Goal: Information Seeking & Learning: Learn about a topic

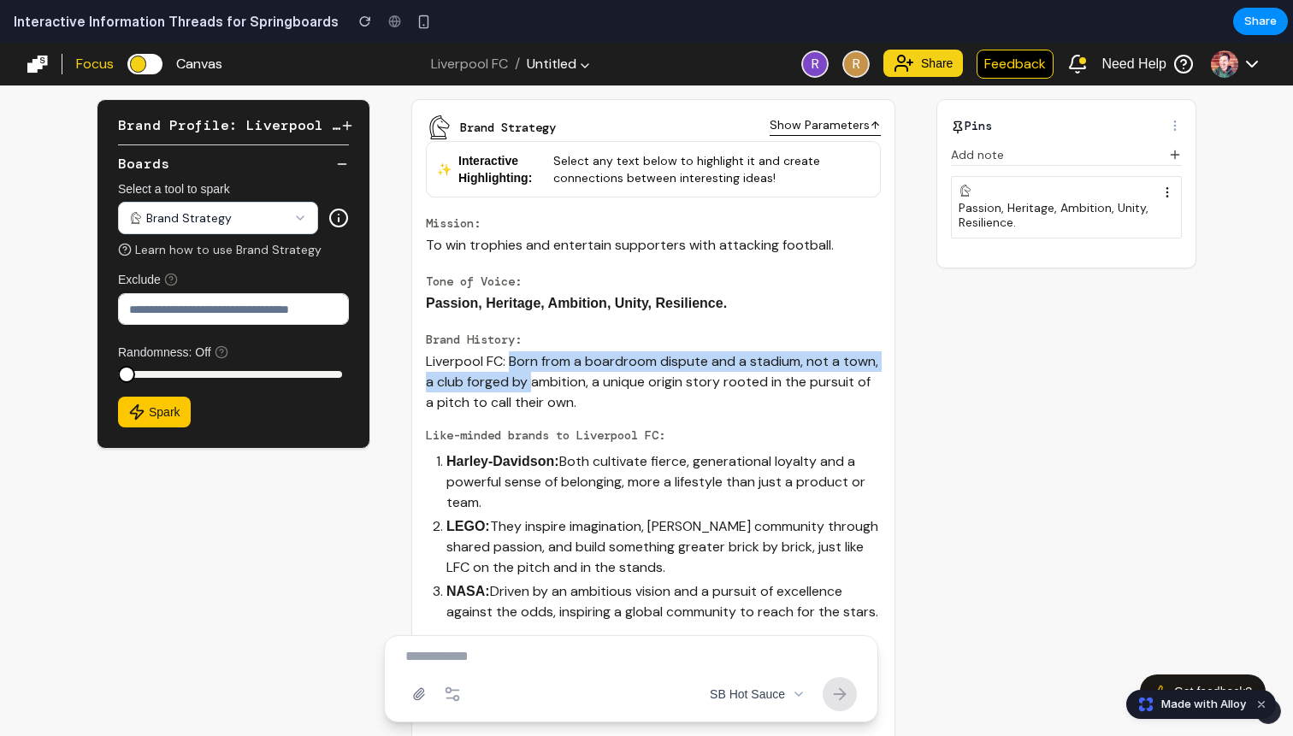
drag, startPoint x: 511, startPoint y: 352, endPoint x: 532, endPoint y: 388, distance: 41.4
click at [532, 388] on p "Liverpool FC: Born from a boardroom dispute and a stadium, not a town, a club f…" at bounding box center [653, 382] width 455 height 62
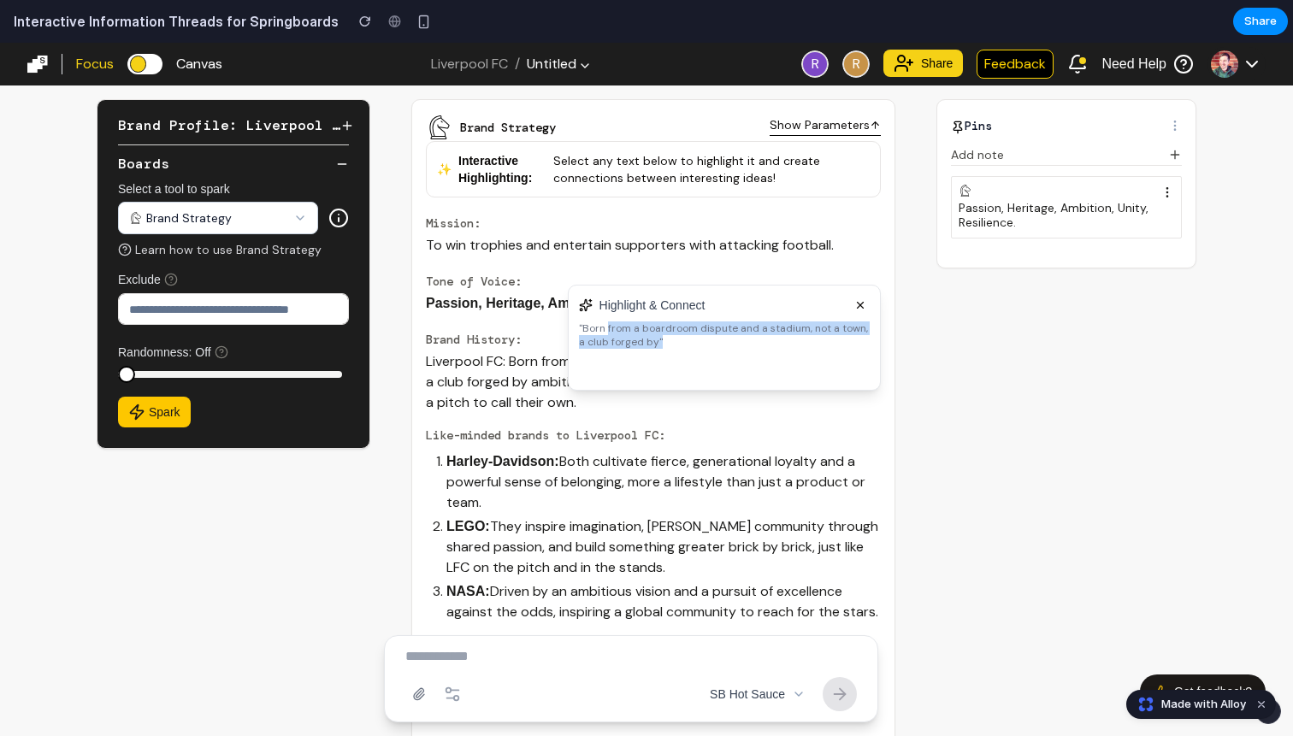
drag, startPoint x: 605, startPoint y: 331, endPoint x: 643, endPoint y: 350, distance: 42.1
click at [643, 350] on div "Highlight & Connect " Born from a boardroom dispute and a stadium, not a town, …" at bounding box center [724, 338] width 313 height 106
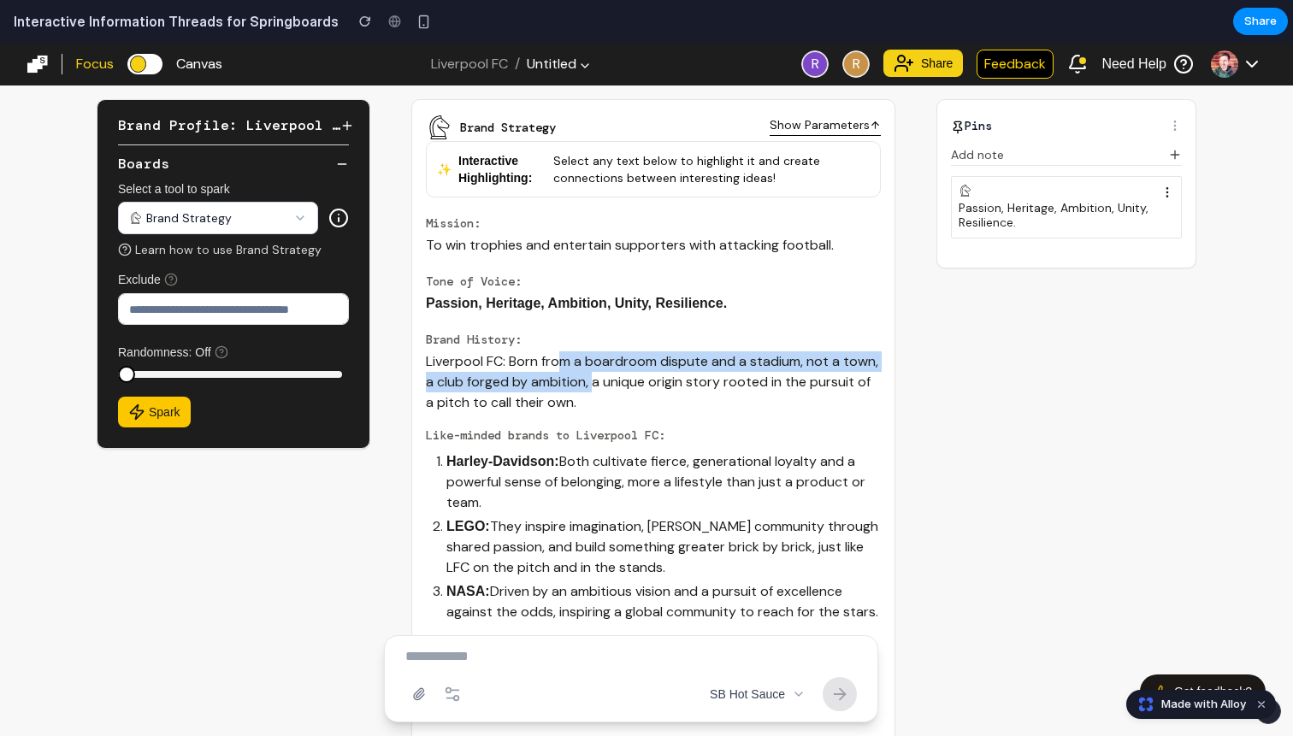
drag, startPoint x: 559, startPoint y: 365, endPoint x: 598, endPoint y: 386, distance: 44.4
click at [598, 386] on p "Liverpool FC: Born from a boardroom dispute and a stadium, not a town, a club f…" at bounding box center [653, 382] width 455 height 62
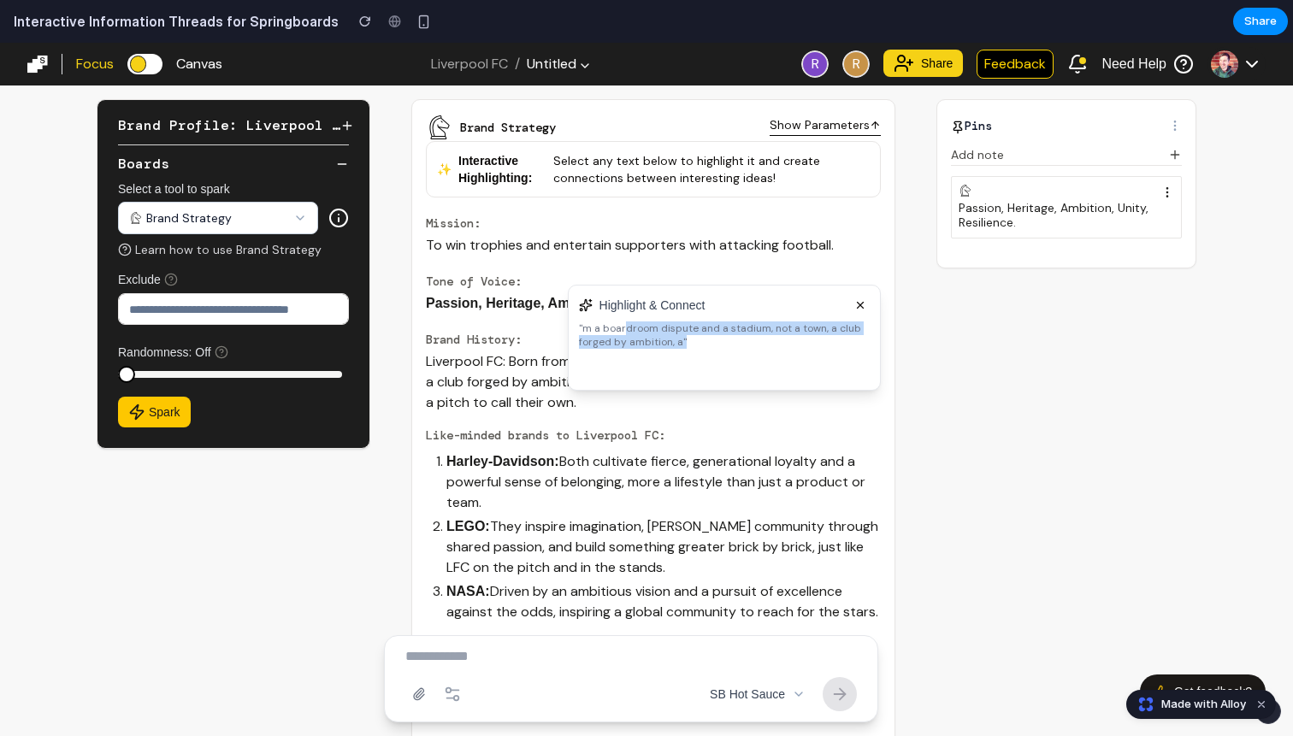
drag, startPoint x: 622, startPoint y: 328, endPoint x: 629, endPoint y: 350, distance: 22.4
click at [629, 350] on div "Highlight & Connect " m a boardroom dispute and a stadium, not a town, a club f…" at bounding box center [724, 338] width 313 height 106
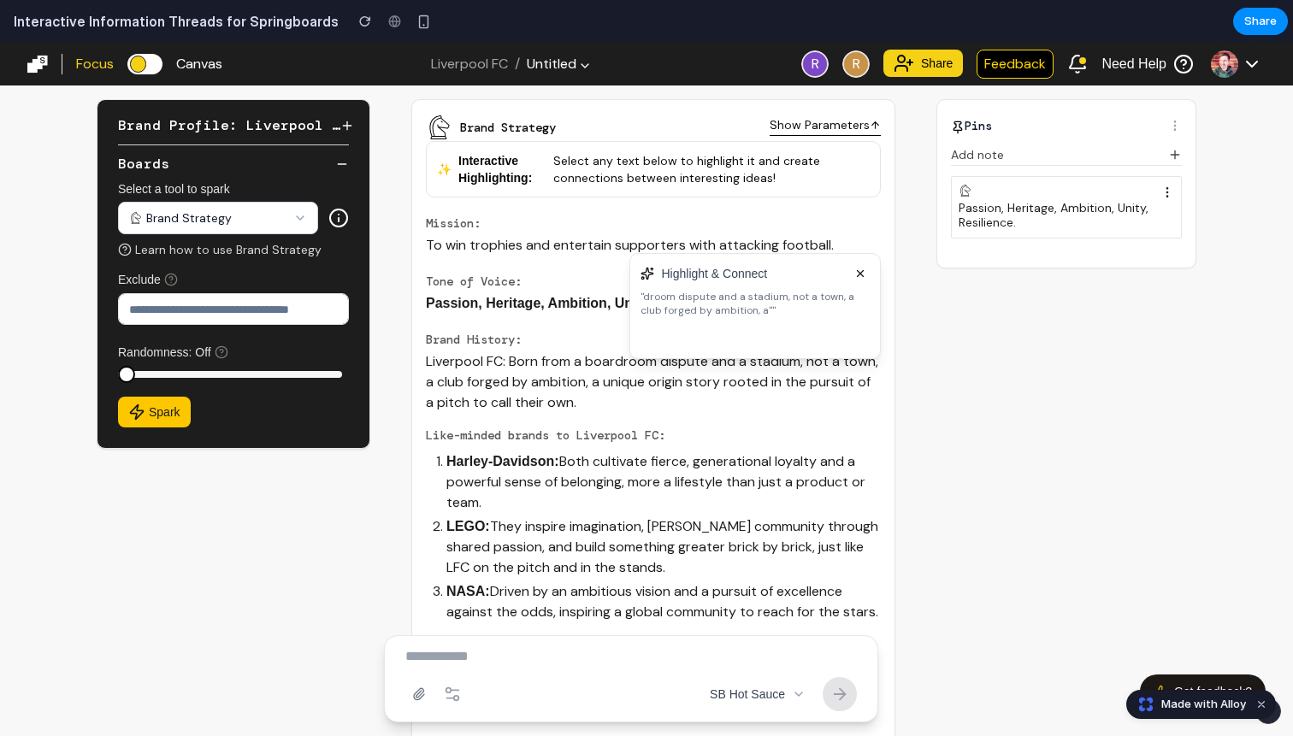
click at [553, 373] on p "Liverpool FC: Born from a boardroom dispute and a stadium, not a town, a club f…" at bounding box center [653, 382] width 455 height 62
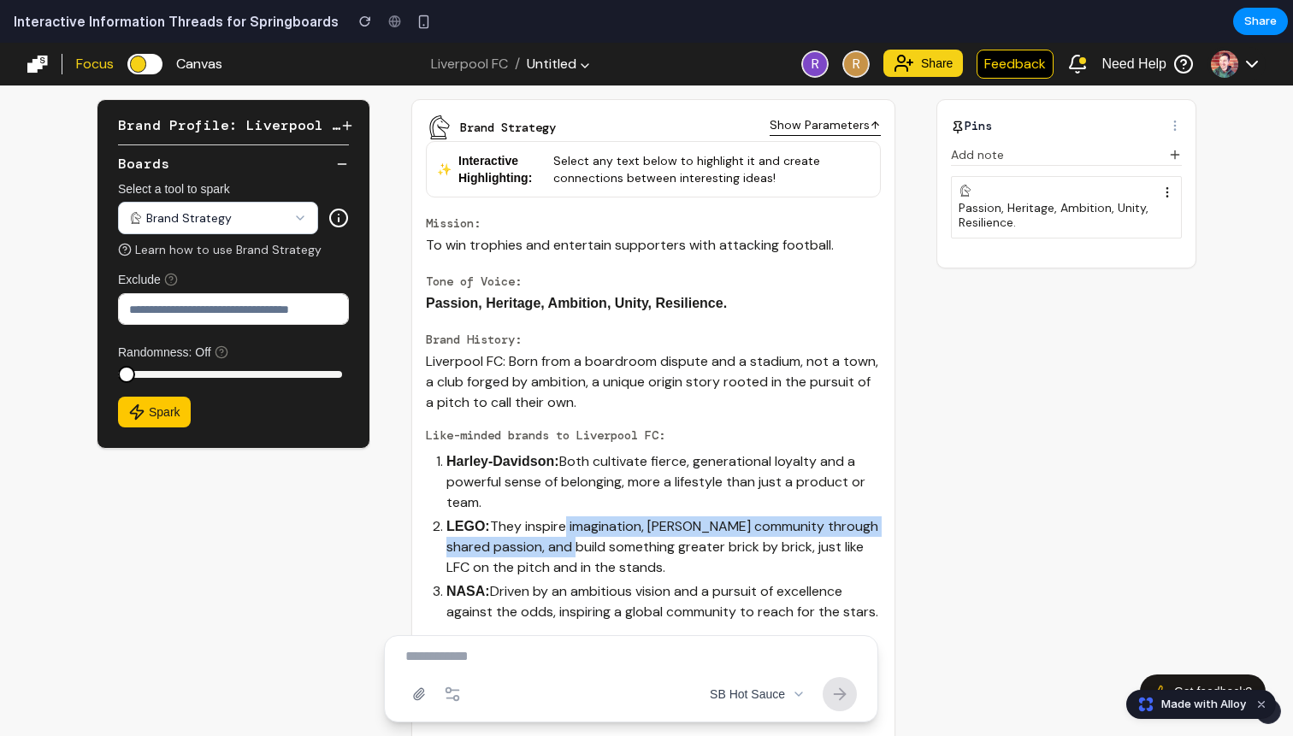
drag, startPoint x: 563, startPoint y: 557, endPoint x: 563, endPoint y: 525, distance: 32.5
click at [563, 525] on p "LEGO : They inspire imagination, [PERSON_NAME] community through shared passion…" at bounding box center [663, 547] width 434 height 62
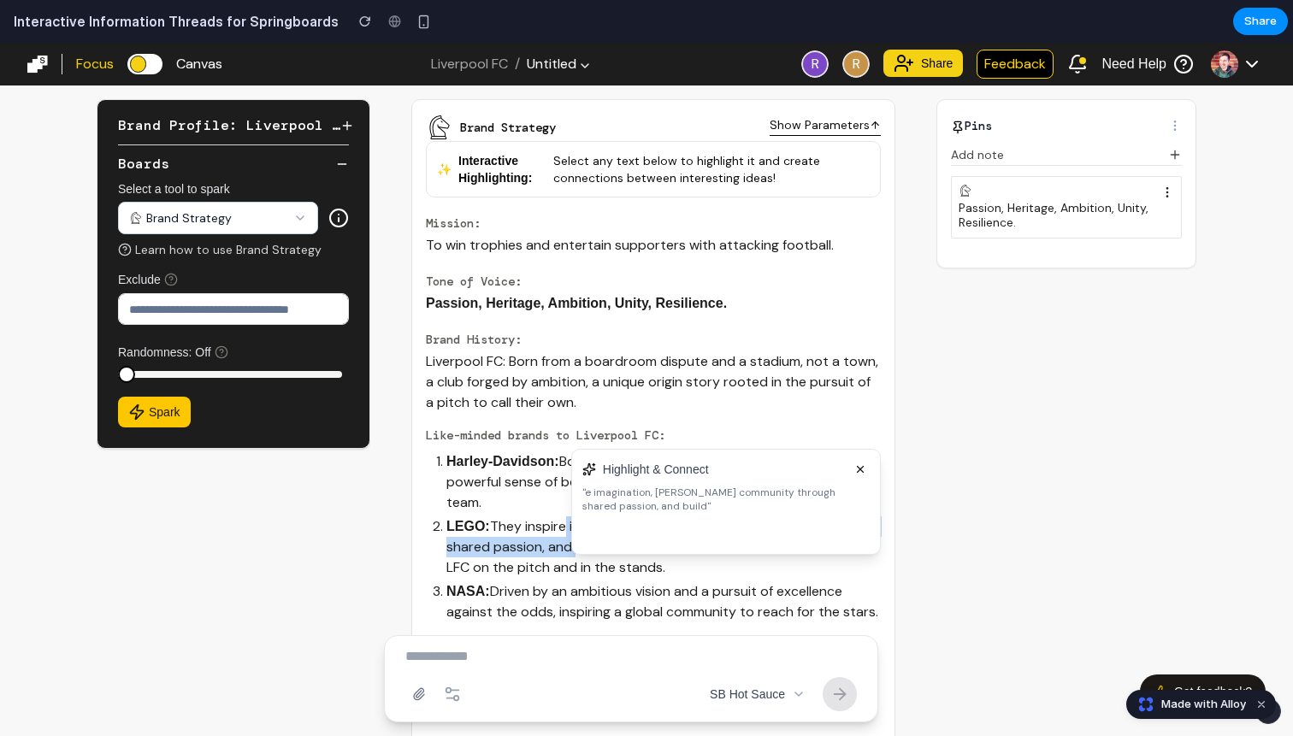
click at [864, 467] on icon at bounding box center [860, 469] width 12 height 12
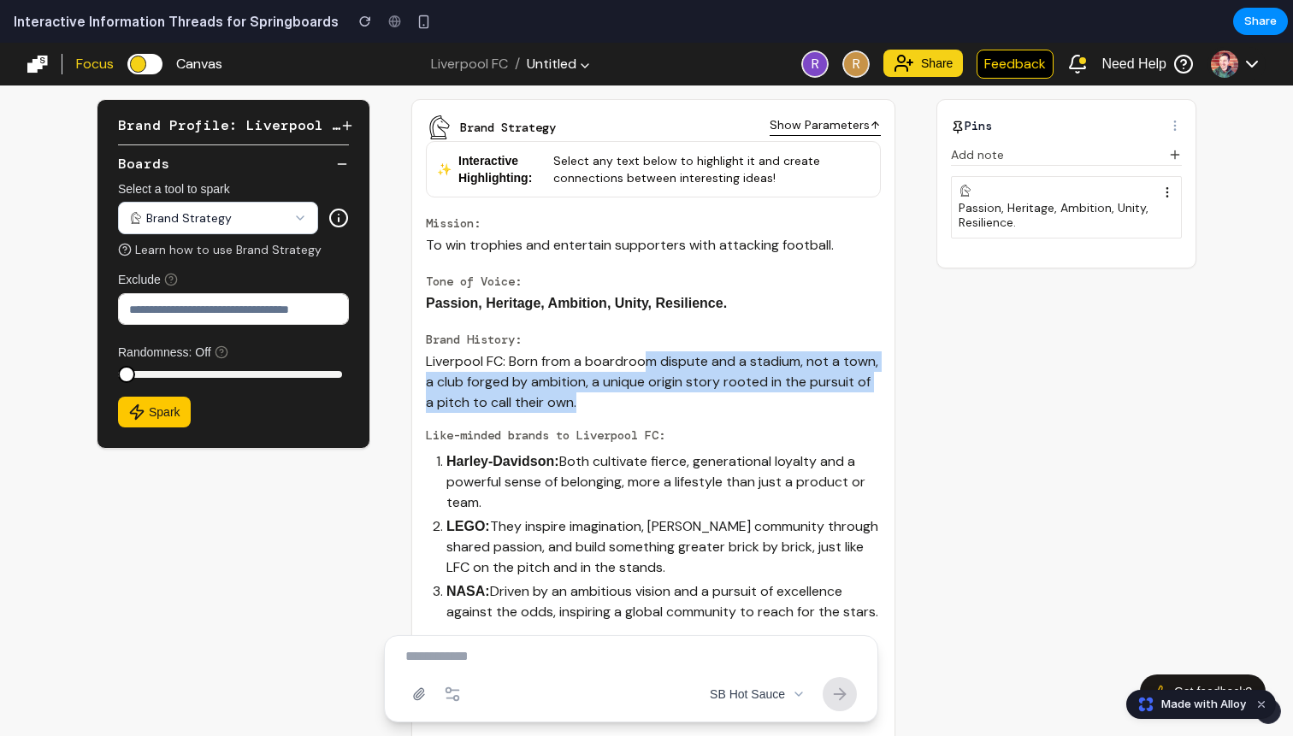
drag, startPoint x: 646, startPoint y: 359, endPoint x: 660, endPoint y: 393, distance: 36.8
click at [660, 393] on p "Liverpool FC: Born from a boardroom dispute and a stadium, not a town, a club f…" at bounding box center [653, 382] width 455 height 62
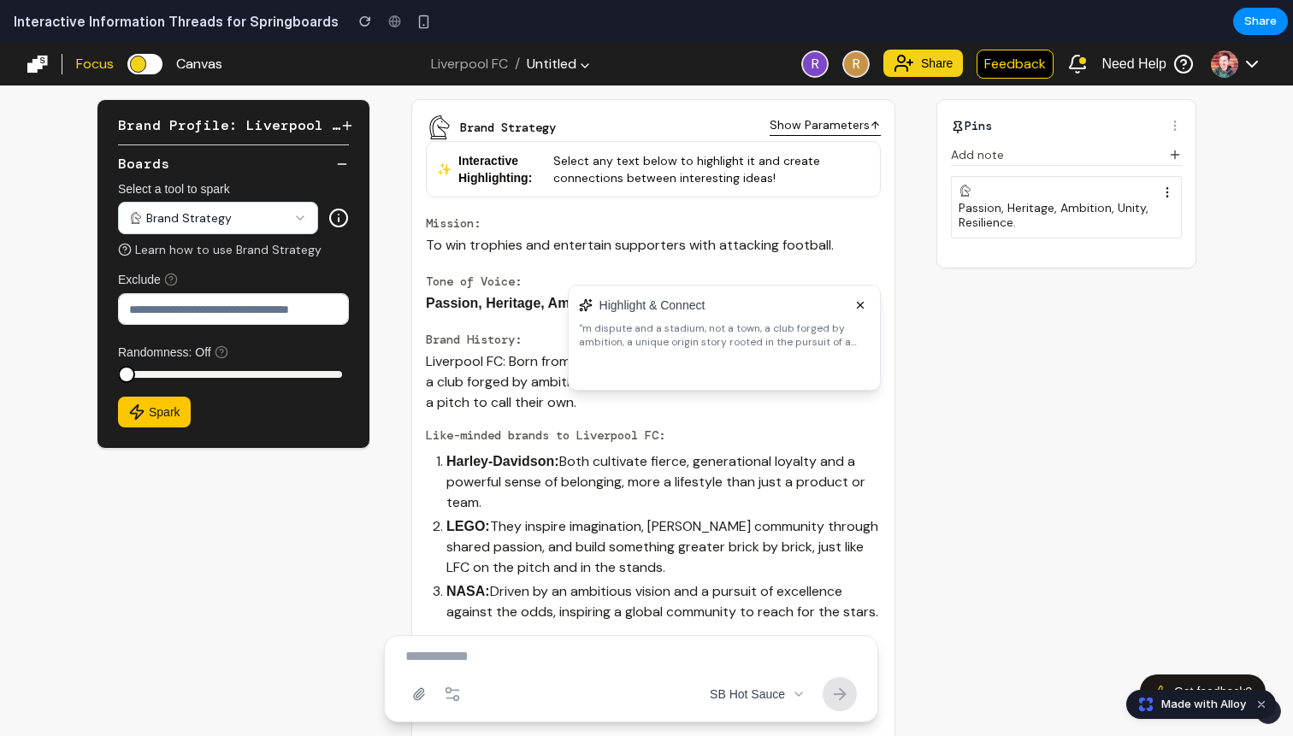
click at [656, 362] on div at bounding box center [724, 369] width 291 height 21
click at [529, 373] on p "Liverpool FC: Born from a boardroom dispute and a stadium, not a town, a club f…" at bounding box center [653, 382] width 455 height 62
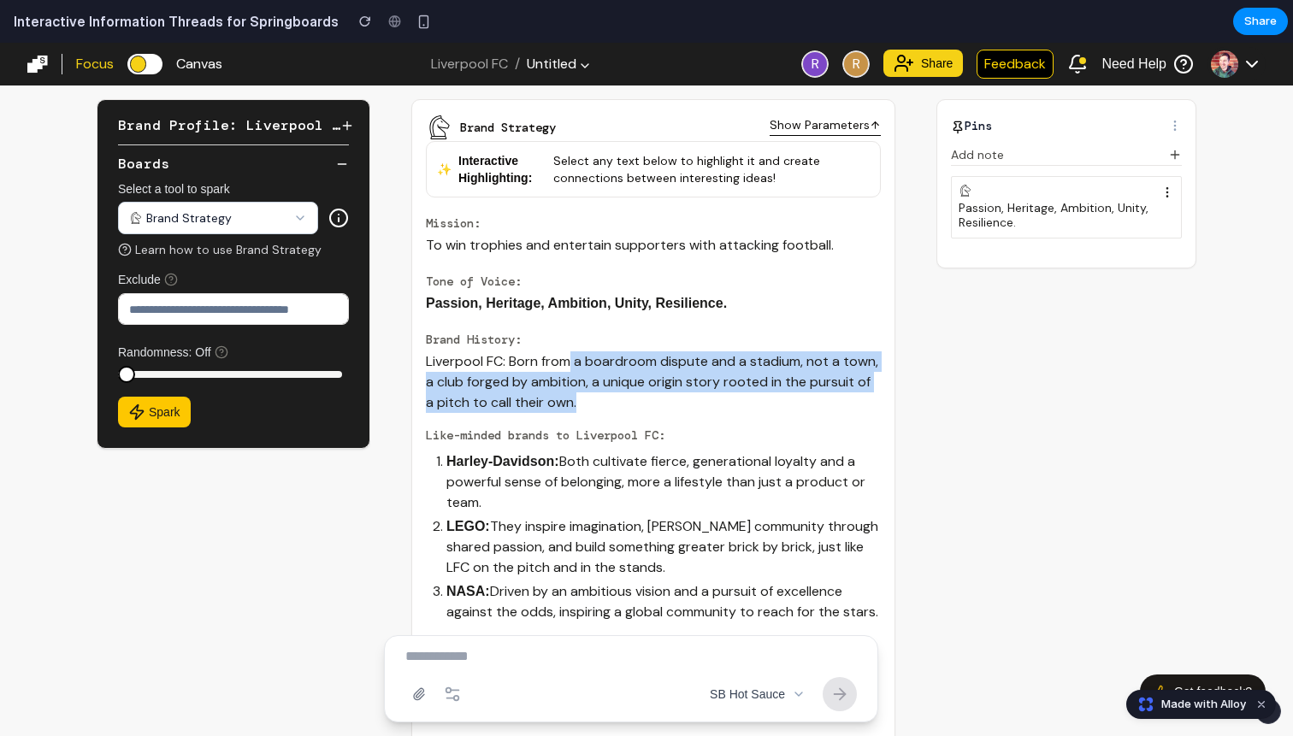
drag, startPoint x: 576, startPoint y: 379, endPoint x: 577, endPoint y: 399, distance: 20.5
click at [577, 399] on p "Liverpool FC: Born from a boardroom dispute and a stadium, not a town, a club f…" at bounding box center [653, 382] width 455 height 62
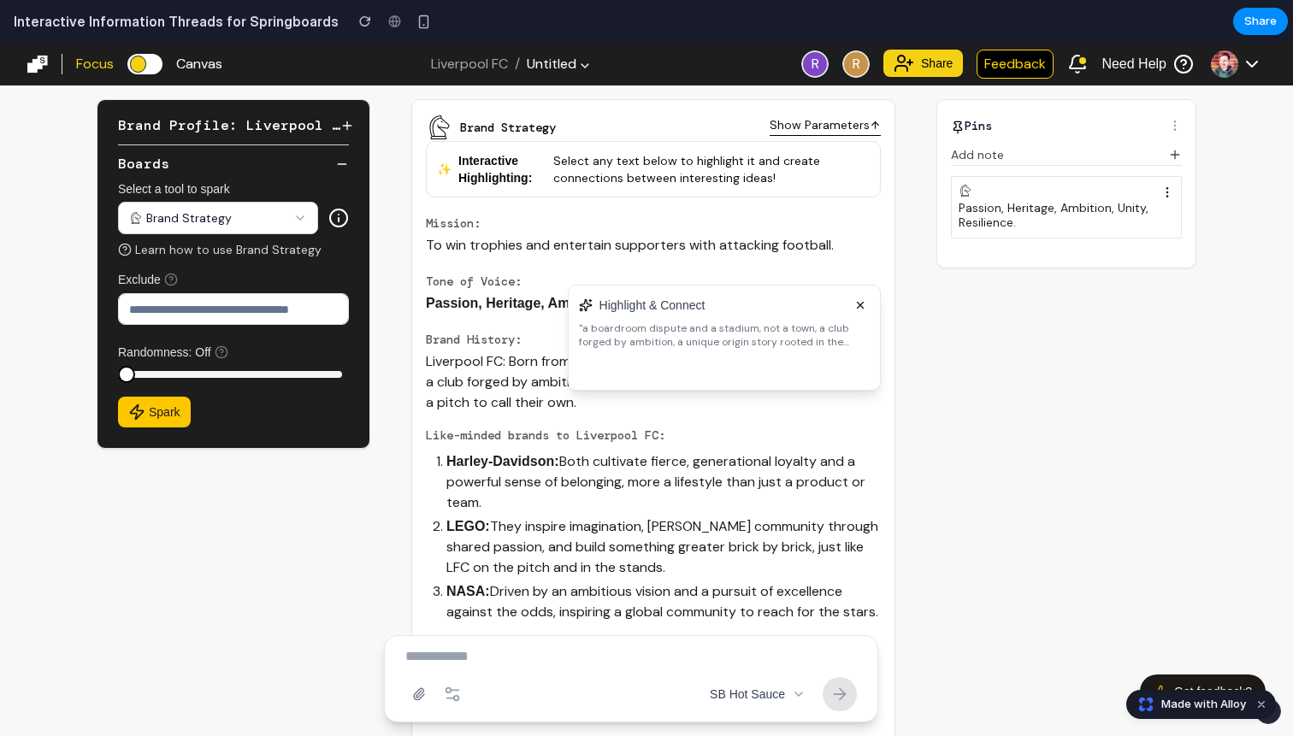
click at [703, 159] on div "✨ Interactive Highlighting: Select any text below to highlight it and create co…" at bounding box center [653, 169] width 433 height 34
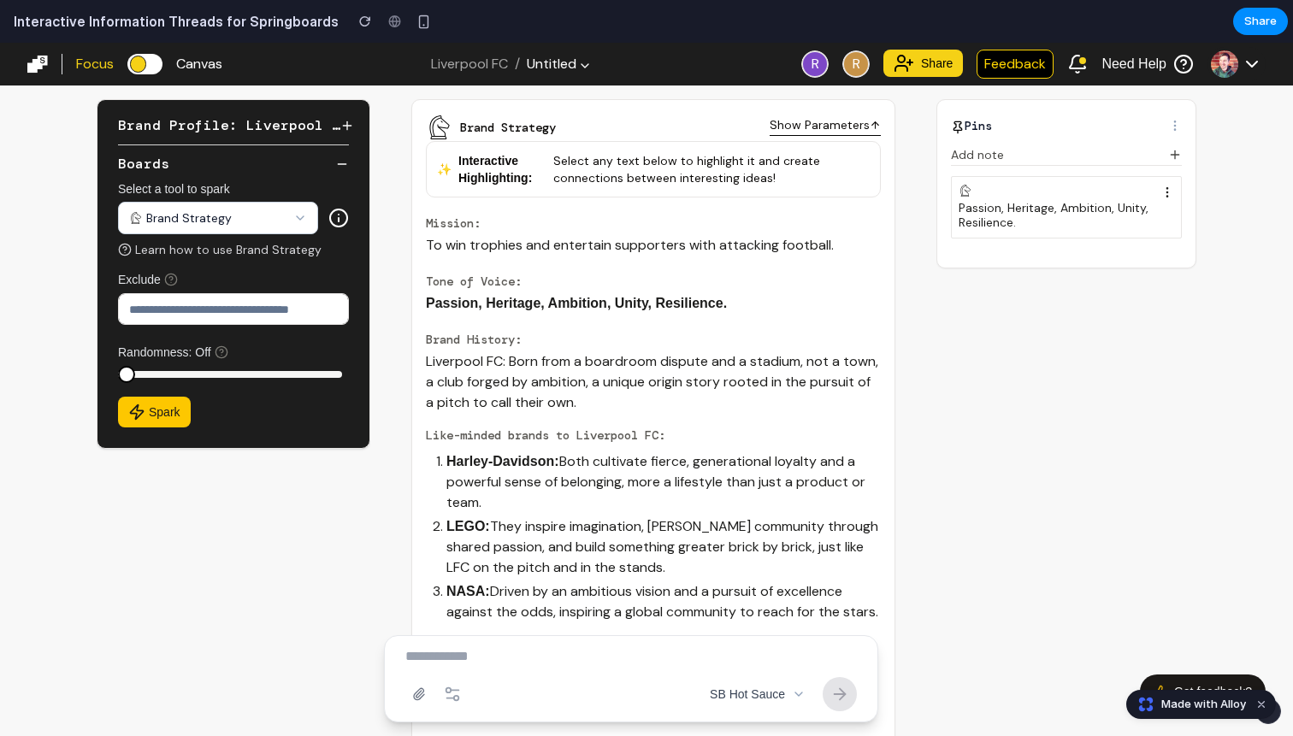
drag, startPoint x: 626, startPoint y: 156, endPoint x: 657, endPoint y: 187, distance: 43.5
click at [657, 187] on div "✨ Interactive Highlighting: Select any text below to highlight it and create co…" at bounding box center [653, 169] width 455 height 56
click at [528, 174] on strong "Interactive Highlighting:" at bounding box center [502, 169] width 88 height 34
drag, startPoint x: 469, startPoint y: 166, endPoint x: 551, endPoint y: 191, distance: 84.9
click at [551, 191] on div "✨ Interactive Highlighting: Select any text below to highlight it and create co…" at bounding box center [653, 169] width 455 height 56
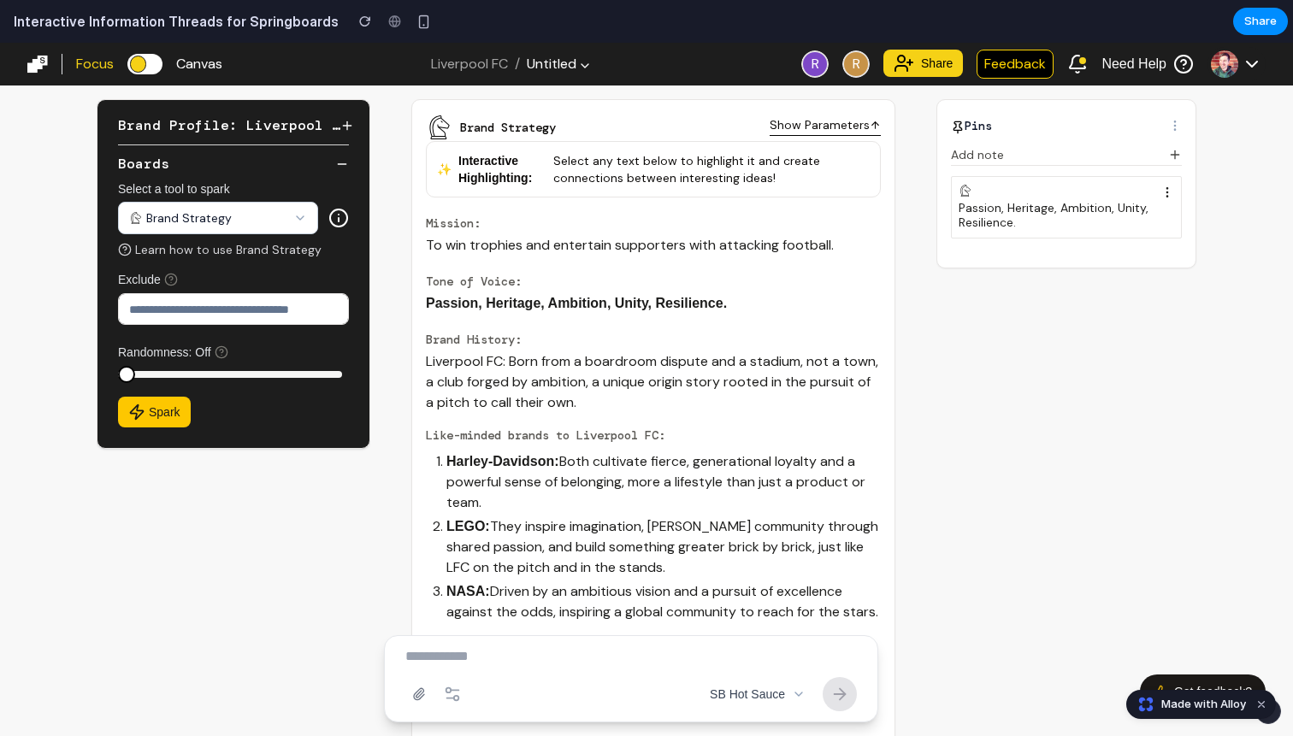
click at [601, 169] on div "✨ Interactive Highlighting: Select any text below to highlight it and create co…" at bounding box center [653, 169] width 433 height 34
drag, startPoint x: 574, startPoint y: 249, endPoint x: 584, endPoint y: 271, distance: 24.1
click at [584, 271] on div "Mission: To win trophies and entertain supporters with attacking football. Tone…" at bounding box center [653, 557] width 455 height 685
click at [632, 266] on div "Mission: To win trophies and entertain supporters with attacking football. Tone…" at bounding box center [653, 557] width 455 height 685
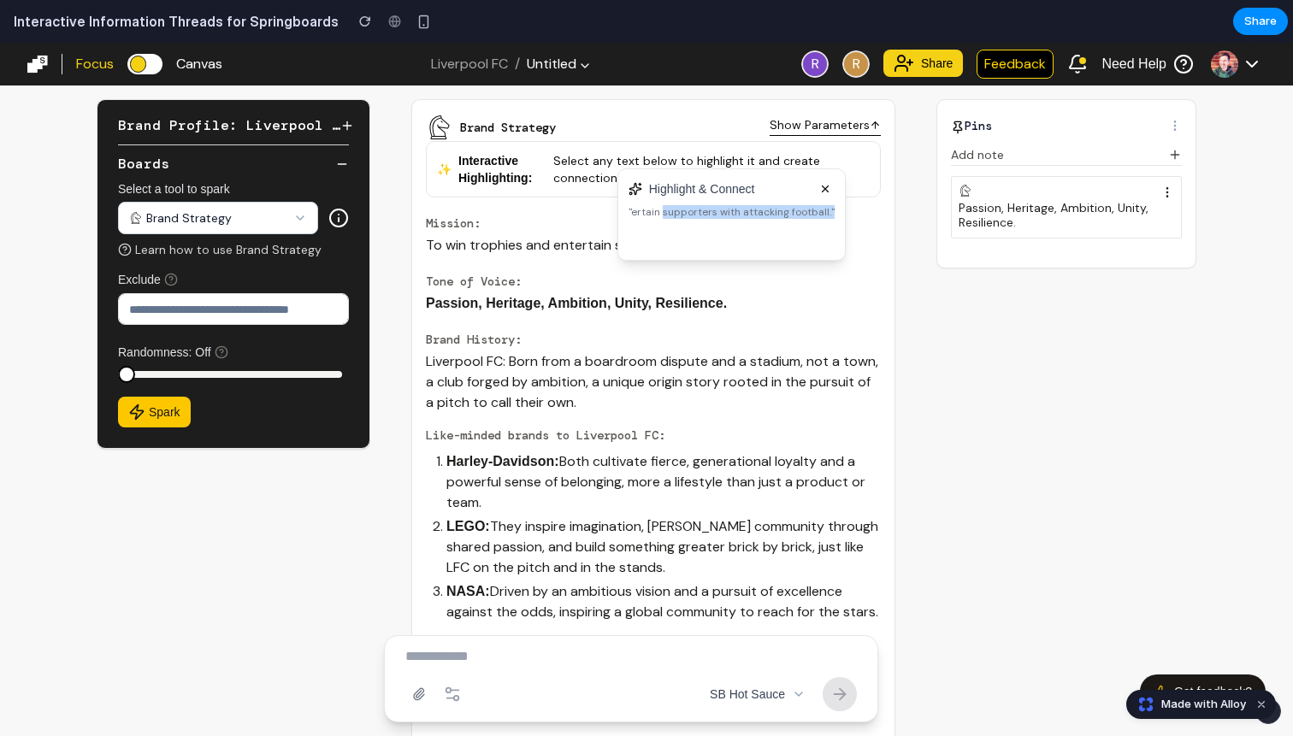
drag, startPoint x: 661, startPoint y: 209, endPoint x: 795, endPoint y: 229, distance: 135.8
click at [795, 229] on div "Highlight & Connect " ertain supporters with attacking football. "" at bounding box center [731, 214] width 228 height 92
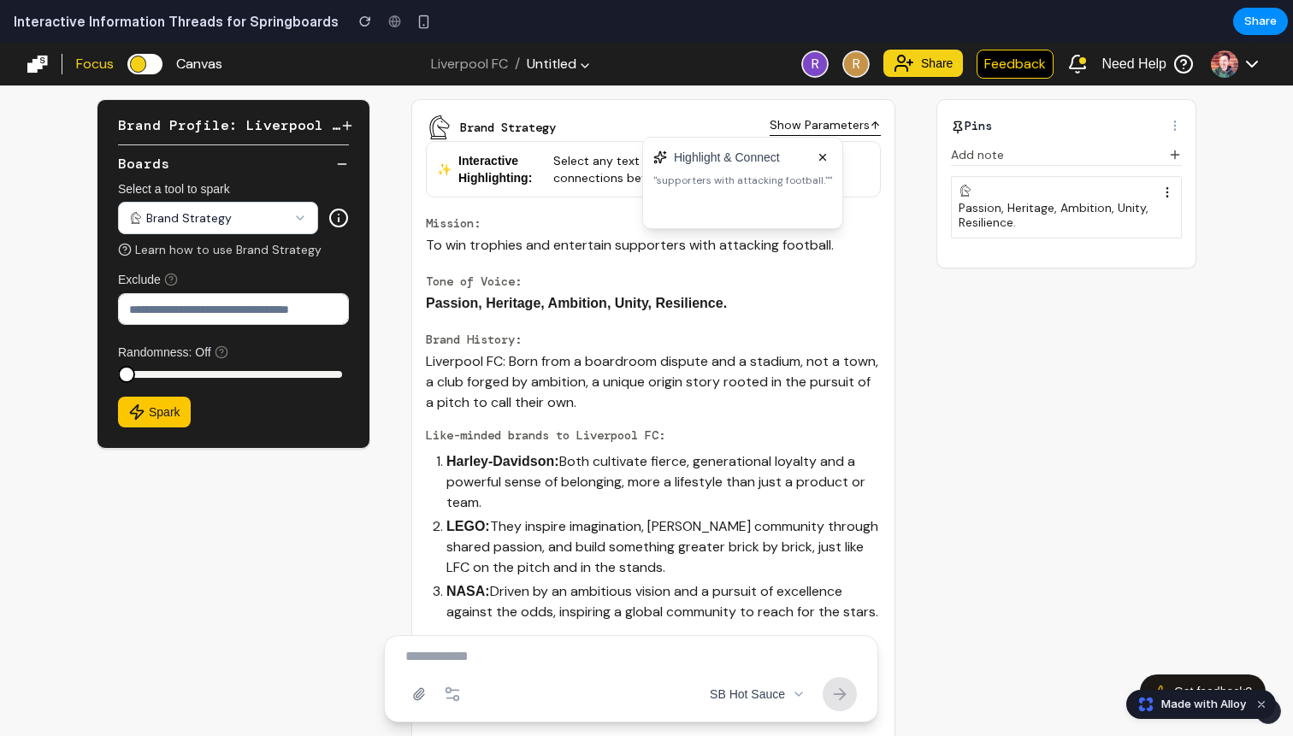
click at [798, 242] on p "To win trophies and entertain supporters with attacking football." at bounding box center [653, 245] width 455 height 21
drag, startPoint x: 605, startPoint y: 236, endPoint x: 669, endPoint y: 249, distance: 64.5
click at [669, 249] on p "To win trophies and entertain supporters with attacking football." at bounding box center [653, 245] width 455 height 21
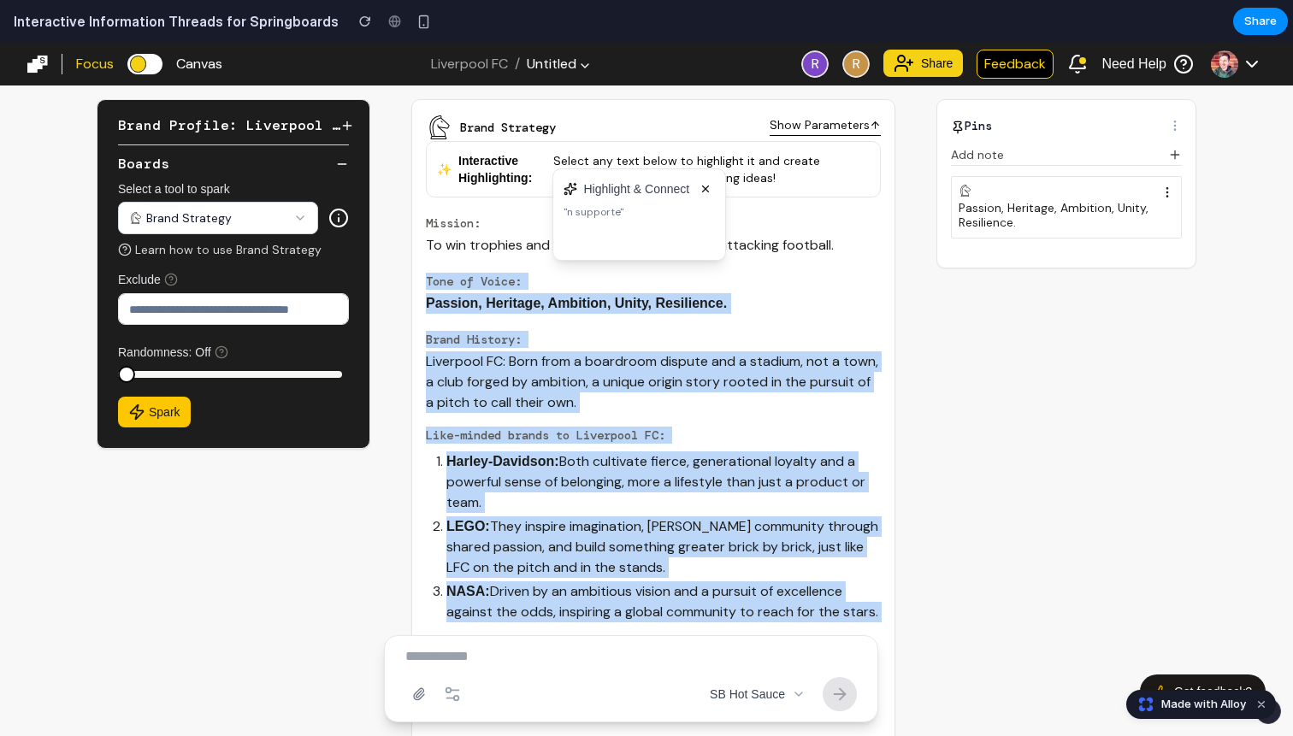
drag, startPoint x: 668, startPoint y: 175, endPoint x: 911, endPoint y: 241, distance: 252.4
click at [910, 239] on div "Brand Strategy Show Parameters ✨ Interactive Highlighting: Select any text belo…" at bounding box center [653, 410] width 539 height 651
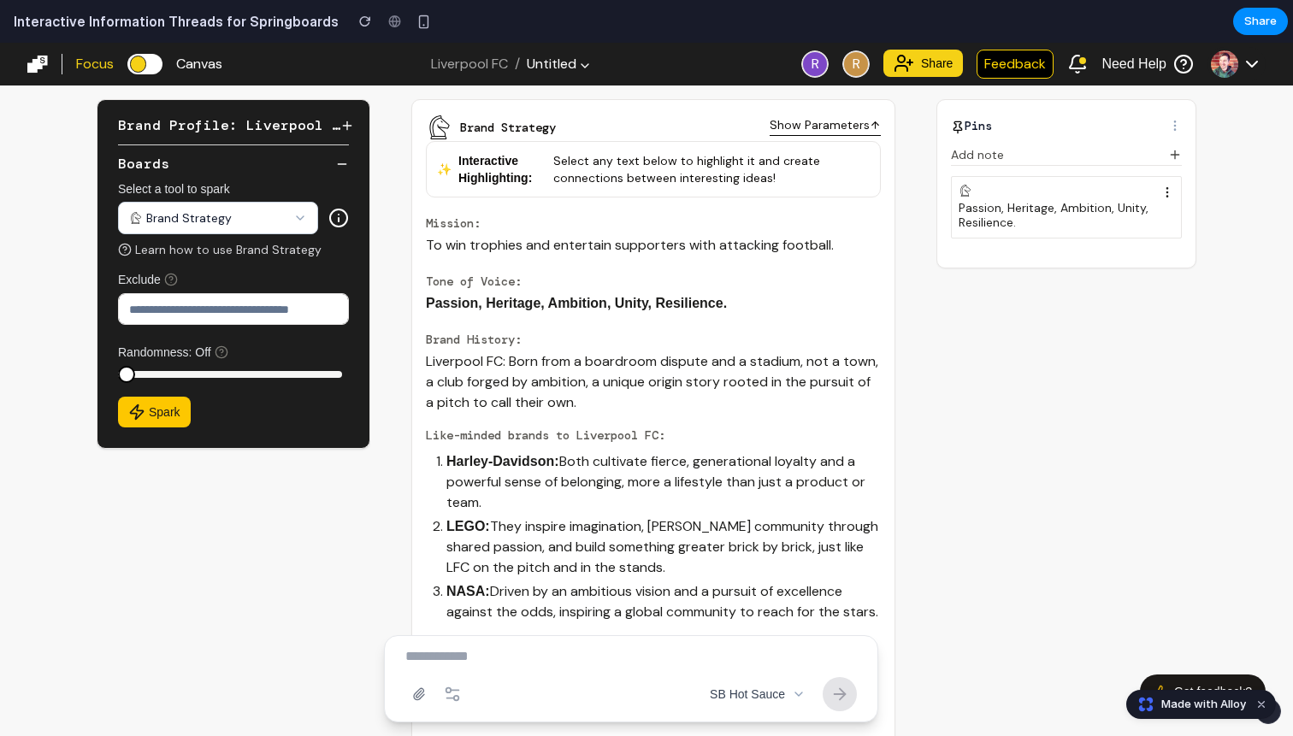
click at [999, 330] on aside "Pins Add note Passion, Heritage, Ambition, Unity, Resilience." at bounding box center [1073, 410] width 274 height 651
click at [1013, 203] on div "Passion, Heritage, Ambition, Unity, Resilience." at bounding box center [1065, 216] width 215 height 30
drag, startPoint x: 524, startPoint y: 242, endPoint x: 660, endPoint y: 251, distance: 136.3
click at [660, 251] on p "To win trophies and entertain supporters with attacking football." at bounding box center [653, 245] width 455 height 21
click at [581, 236] on div at bounding box center [592, 239] width 152 height 21
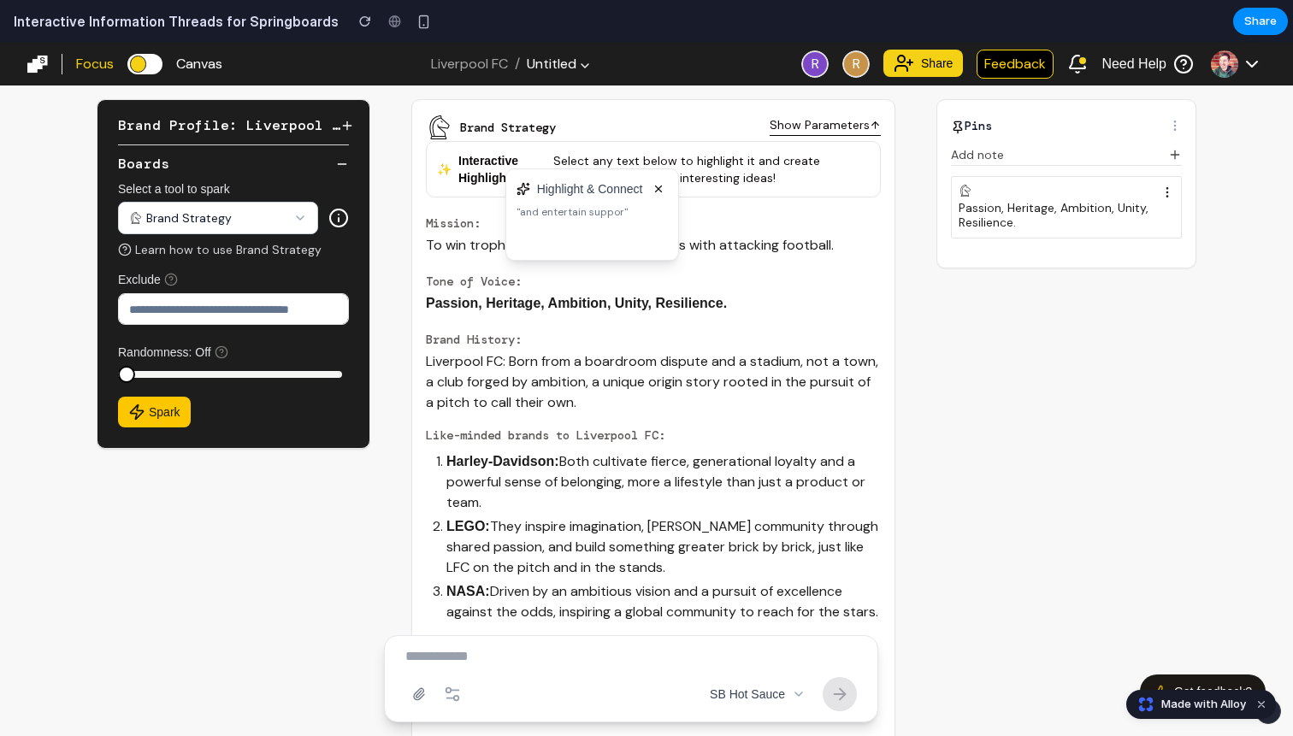
click at [645, 234] on div at bounding box center [592, 239] width 152 height 21
click at [532, 233] on button at bounding box center [531, 239] width 3 height 21
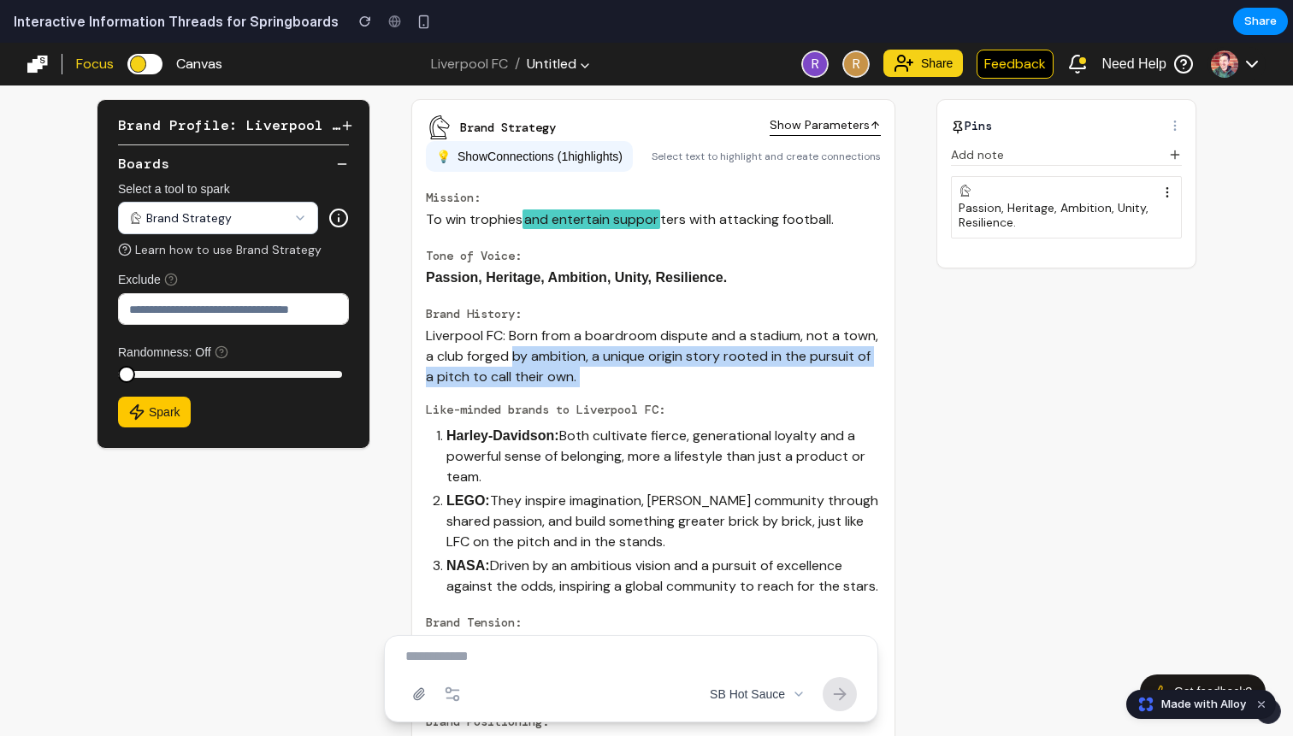
drag, startPoint x: 515, startPoint y: 362, endPoint x: 539, endPoint y: 392, distance: 38.9
click at [539, 392] on div "Mission: To win trophies and entertain suppor ters with attacking football. Ton…" at bounding box center [653, 531] width 455 height 685
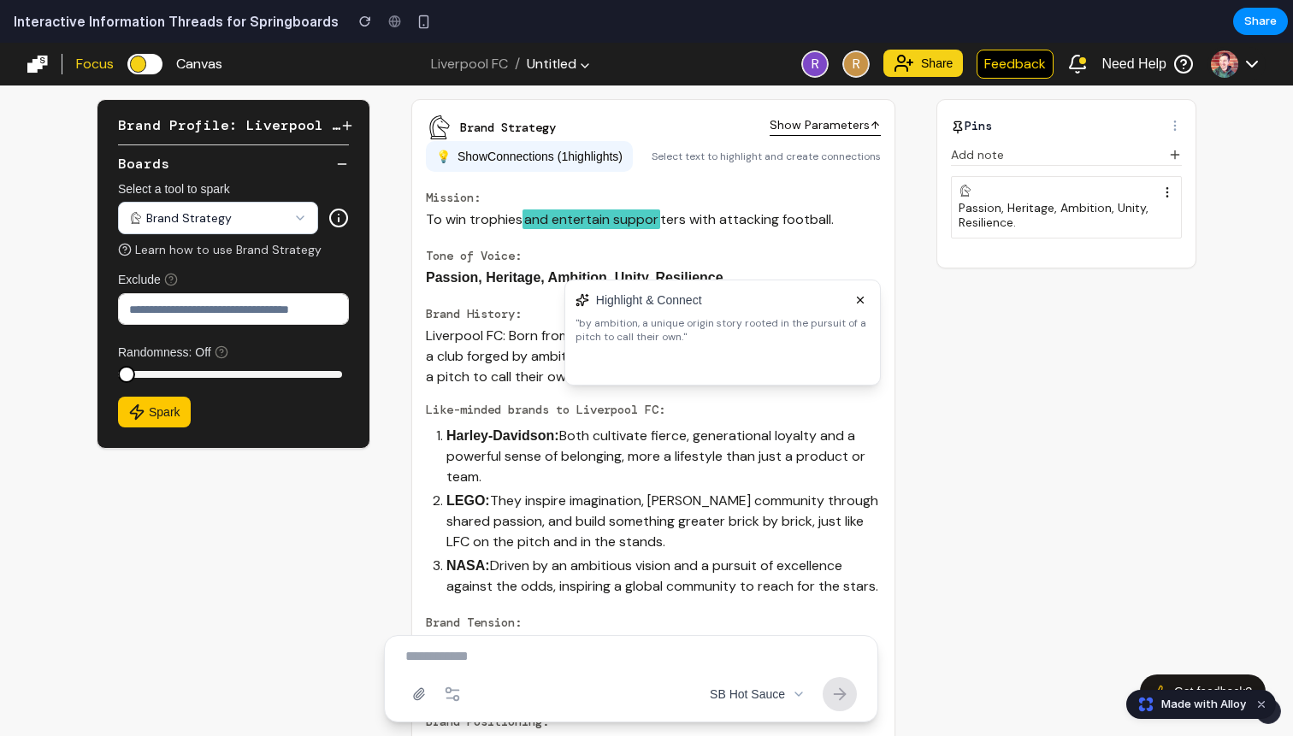
click at [592, 361] on div at bounding box center [722, 364] width 294 height 21
click at [591, 358] on button at bounding box center [590, 364] width 3 height 21
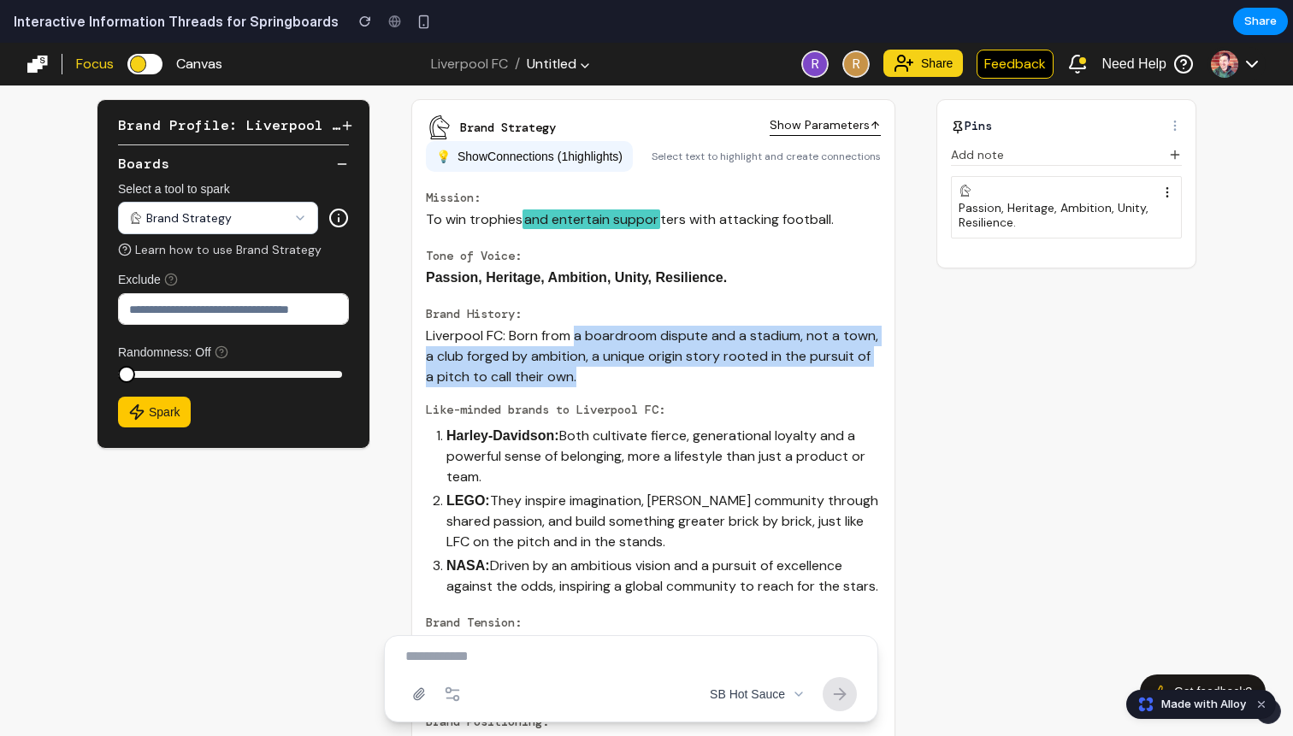
drag, startPoint x: 580, startPoint y: 345, endPoint x: 587, endPoint y: 369, distance: 25.1
click at [587, 369] on p "Liverpool FC: Born from a boardroom dispute and a stadium, not a town, a club f…" at bounding box center [653, 357] width 455 height 62
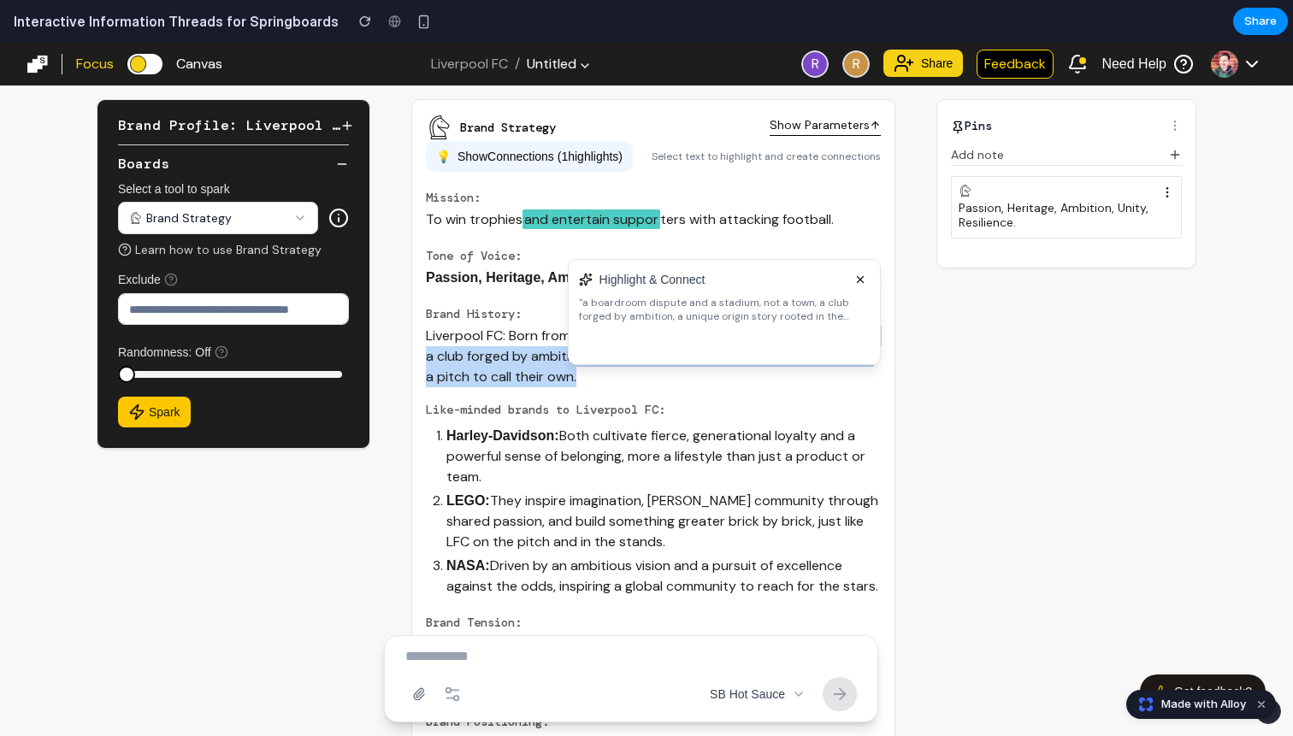
click at [599, 351] on button at bounding box center [600, 343] width 3 height 21
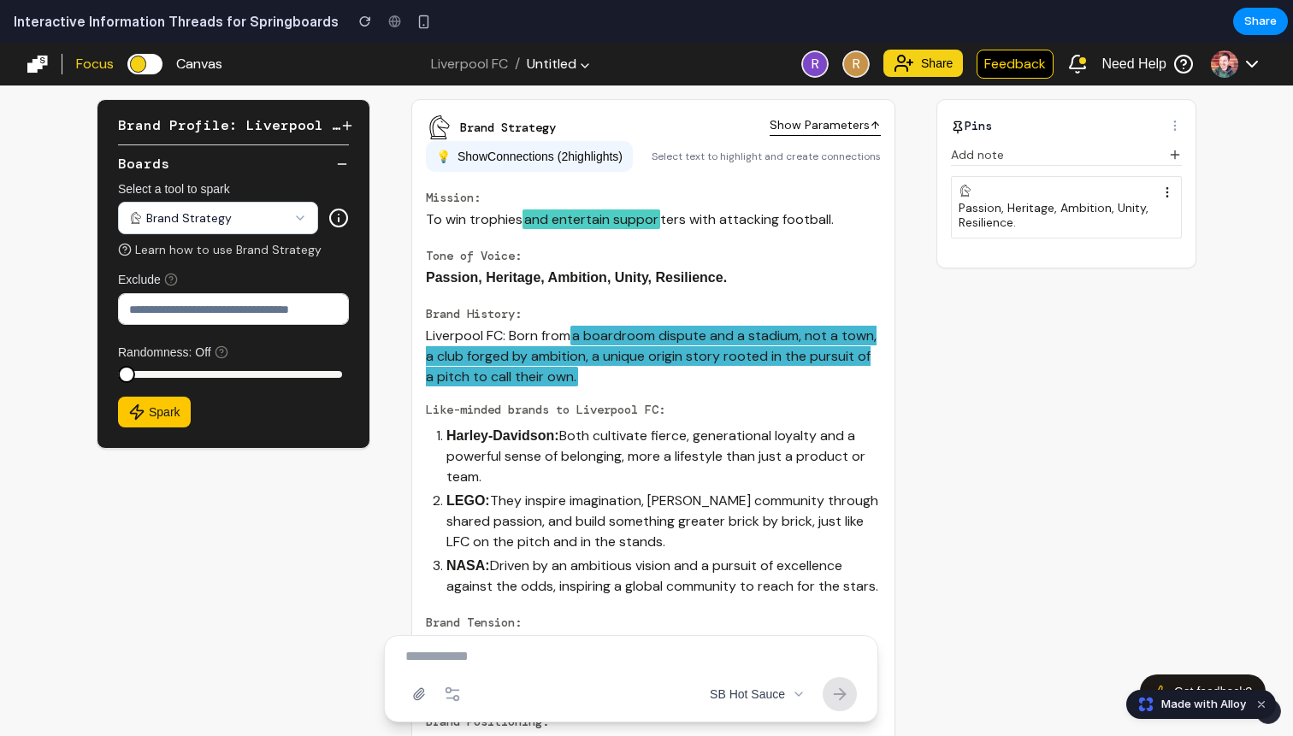
click at [601, 261] on h2 "Tone of Voice:" at bounding box center [653, 255] width 455 height 17
click at [597, 146] on button "💡 Show Connections ( 2 highlights)" at bounding box center [529, 156] width 207 height 31
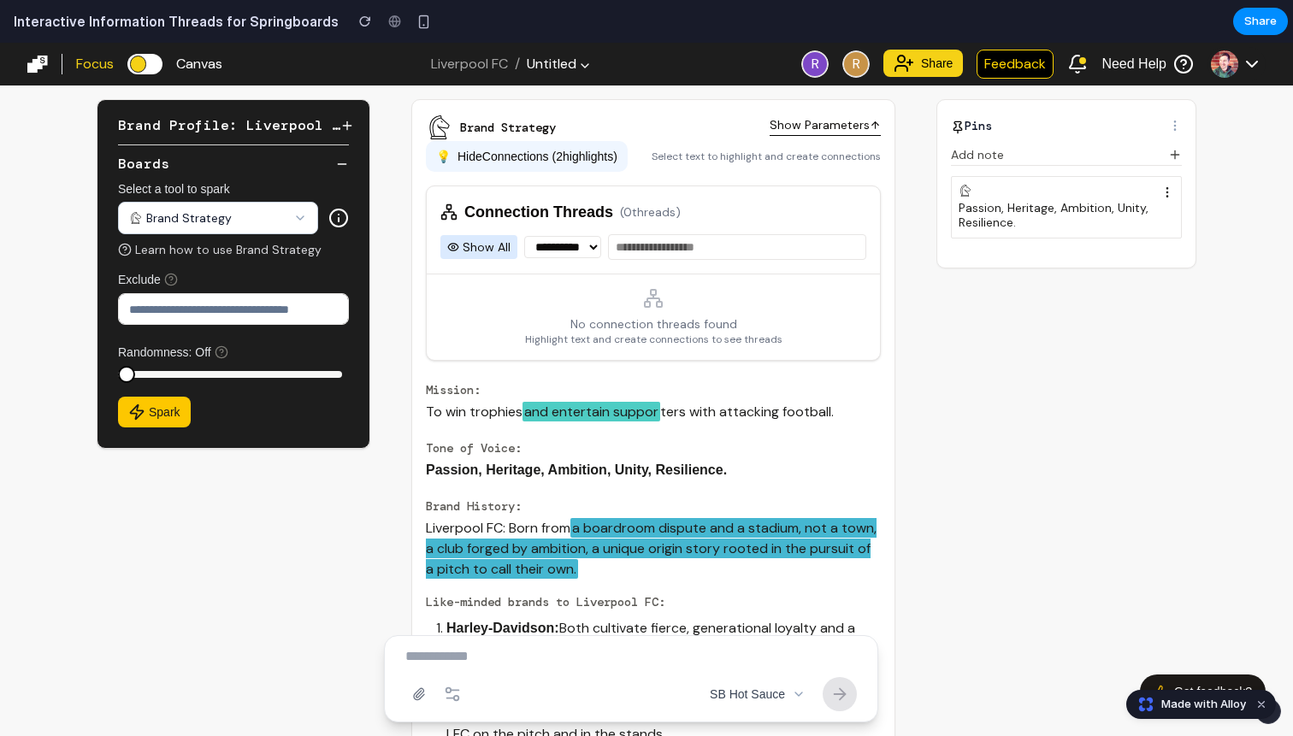
click at [815, 159] on div "Select text to highlight and create connections" at bounding box center [765, 157] width 229 height 14
click at [655, 539] on span "a boardroom dispute and a stadium, not a town, a club forged by ambition, a uni…" at bounding box center [651, 548] width 451 height 61
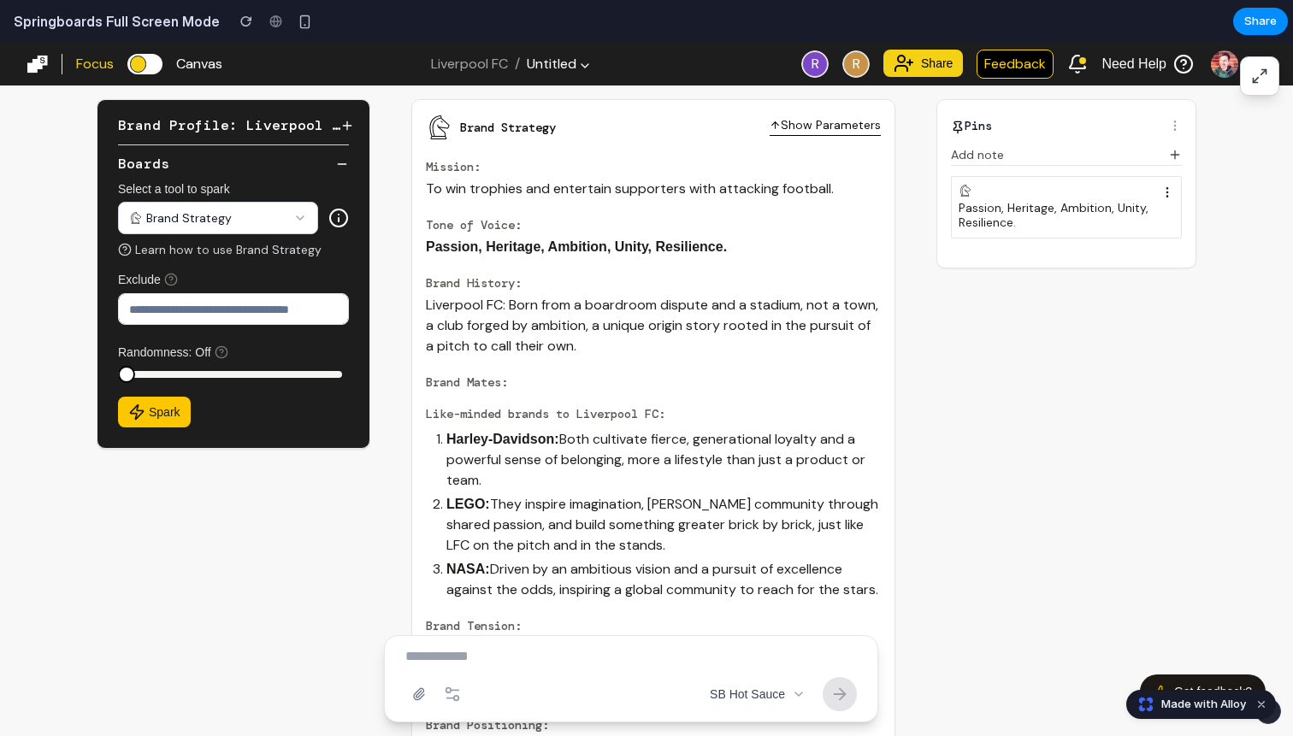
click at [1258, 80] on icon at bounding box center [1259, 76] width 17 height 17
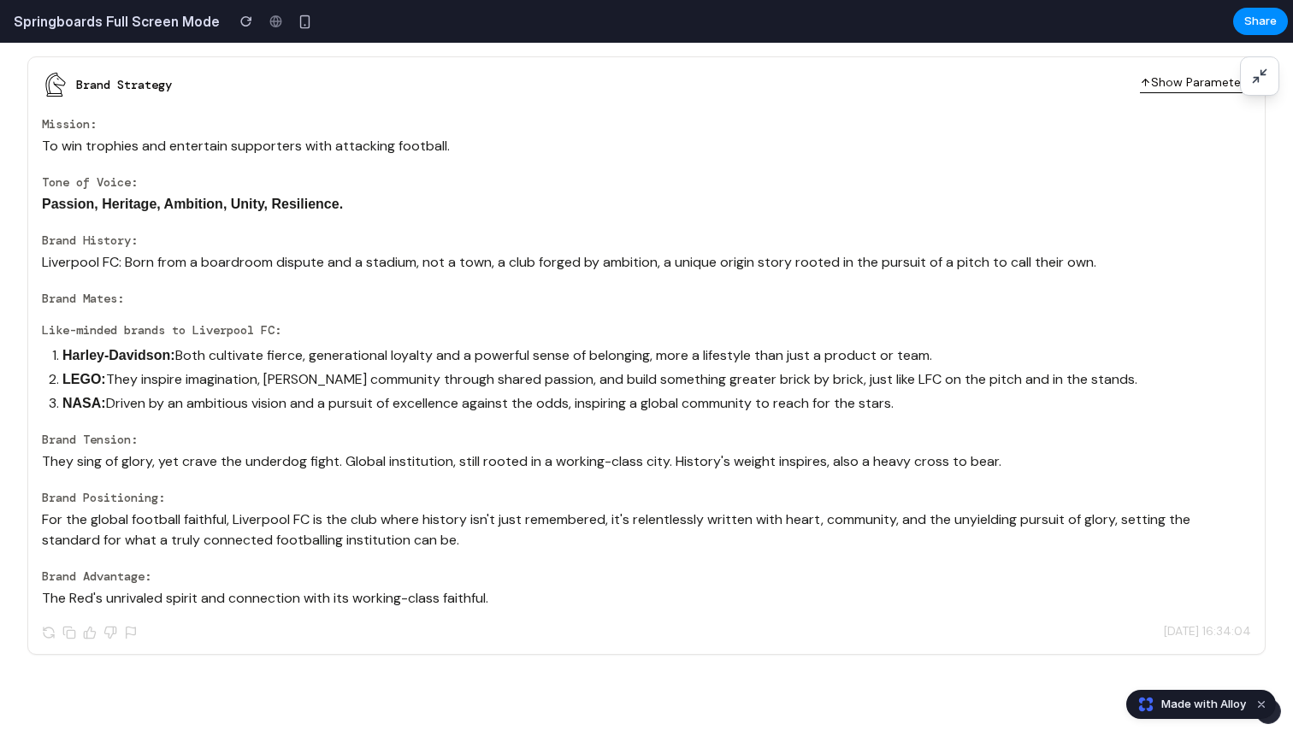
click at [1259, 80] on icon at bounding box center [1259, 76] width 17 height 17
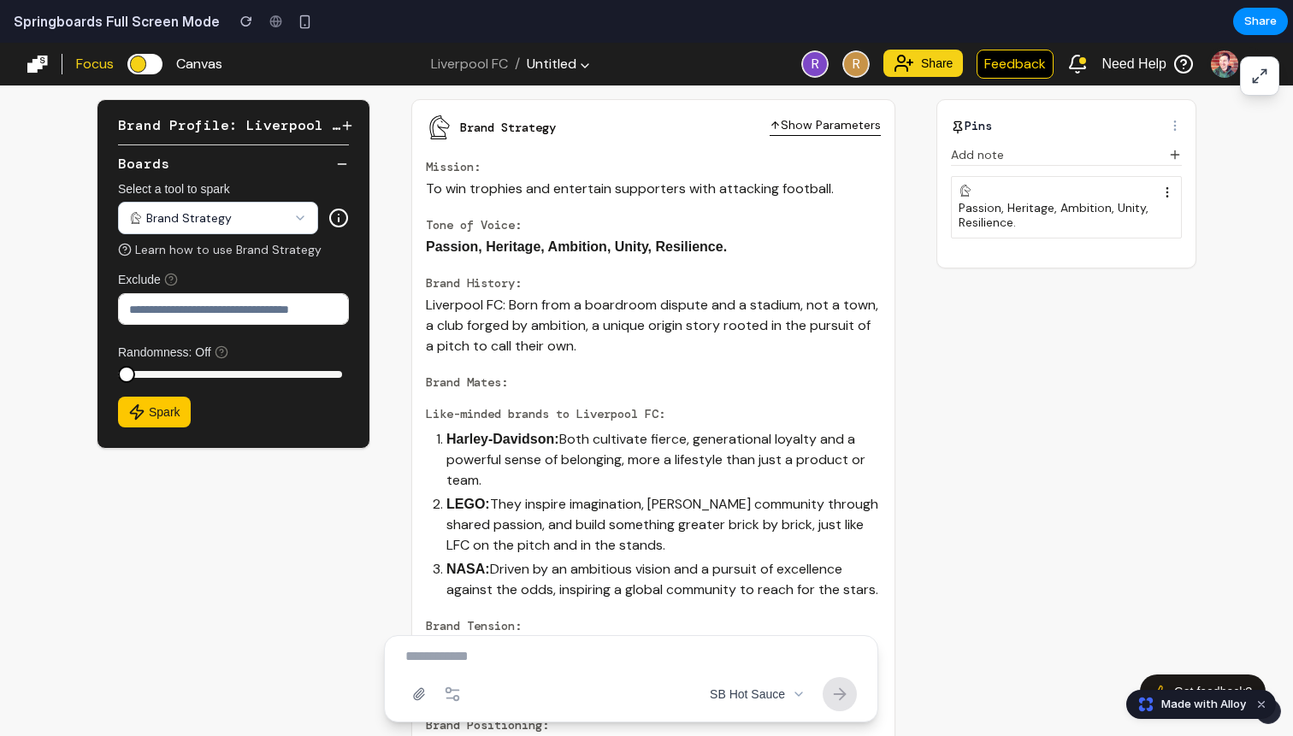
click at [1259, 80] on icon at bounding box center [1259, 76] width 17 height 17
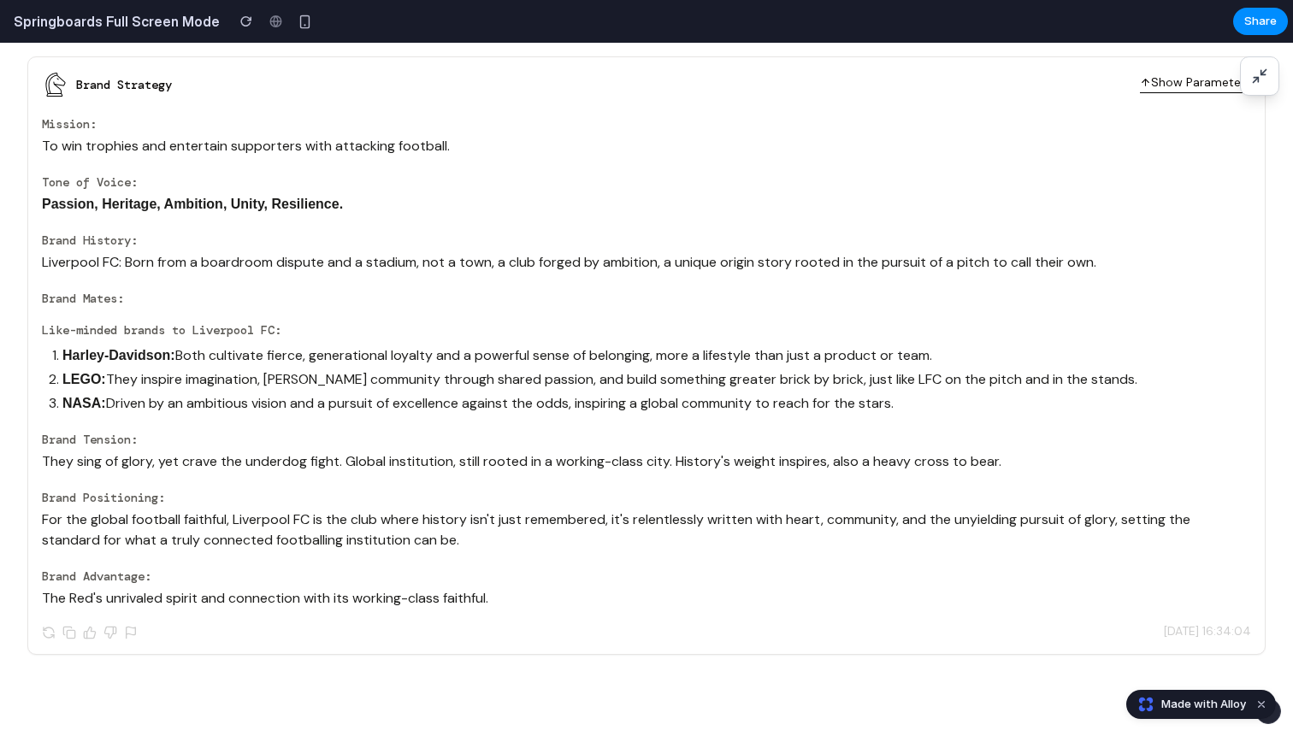
click at [1273, 69] on button at bounding box center [1259, 75] width 39 height 39
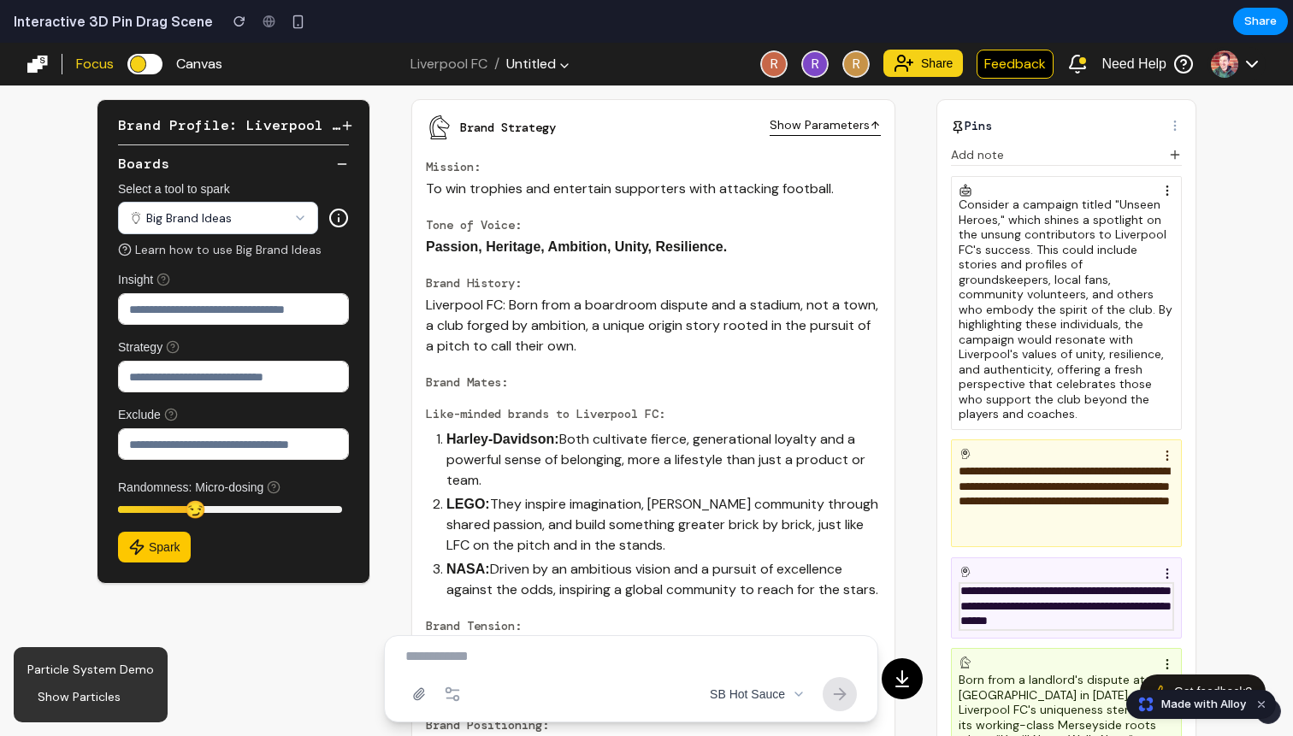
drag, startPoint x: 710, startPoint y: 396, endPoint x: 738, endPoint y: 402, distance: 28.8
click at [710, 396] on div "Brand Mates: Like-minded brands to Liverpool FC: Harley-Davidson: Both cultivat…" at bounding box center [653, 487] width 455 height 226
click at [1035, 282] on div "Consider a campaign titled "Unseen Heroes," which shines a spotlight on the uns…" at bounding box center [1066, 307] width 220 height 229
click at [1018, 586] on div "**********" at bounding box center [1066, 605] width 220 height 50
drag, startPoint x: 1055, startPoint y: 585, endPoint x: 1028, endPoint y: 570, distance: 31.0
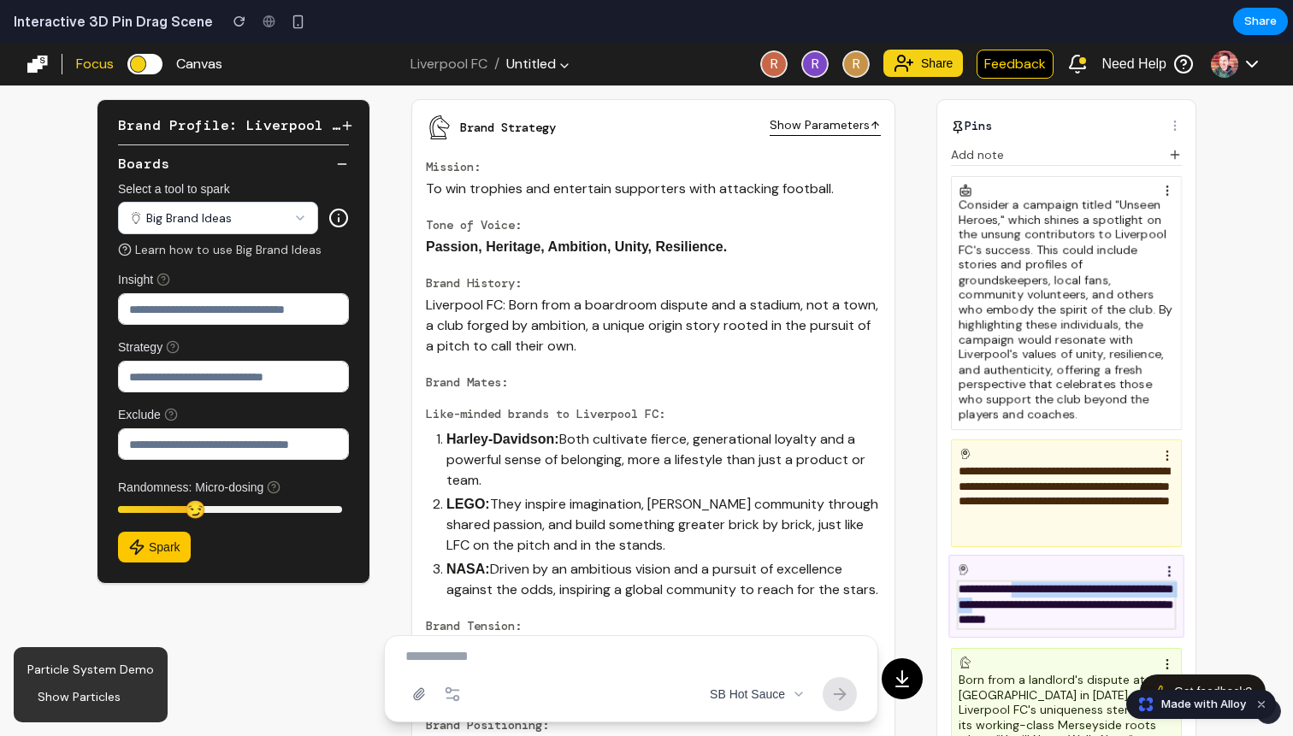
click at [1028, 580] on div "**********" at bounding box center [1066, 605] width 220 height 50
click at [1071, 339] on div "Consider a campaign titled "Unseen Heroes," which shines a spotlight on the uns…" at bounding box center [1066, 307] width 220 height 229
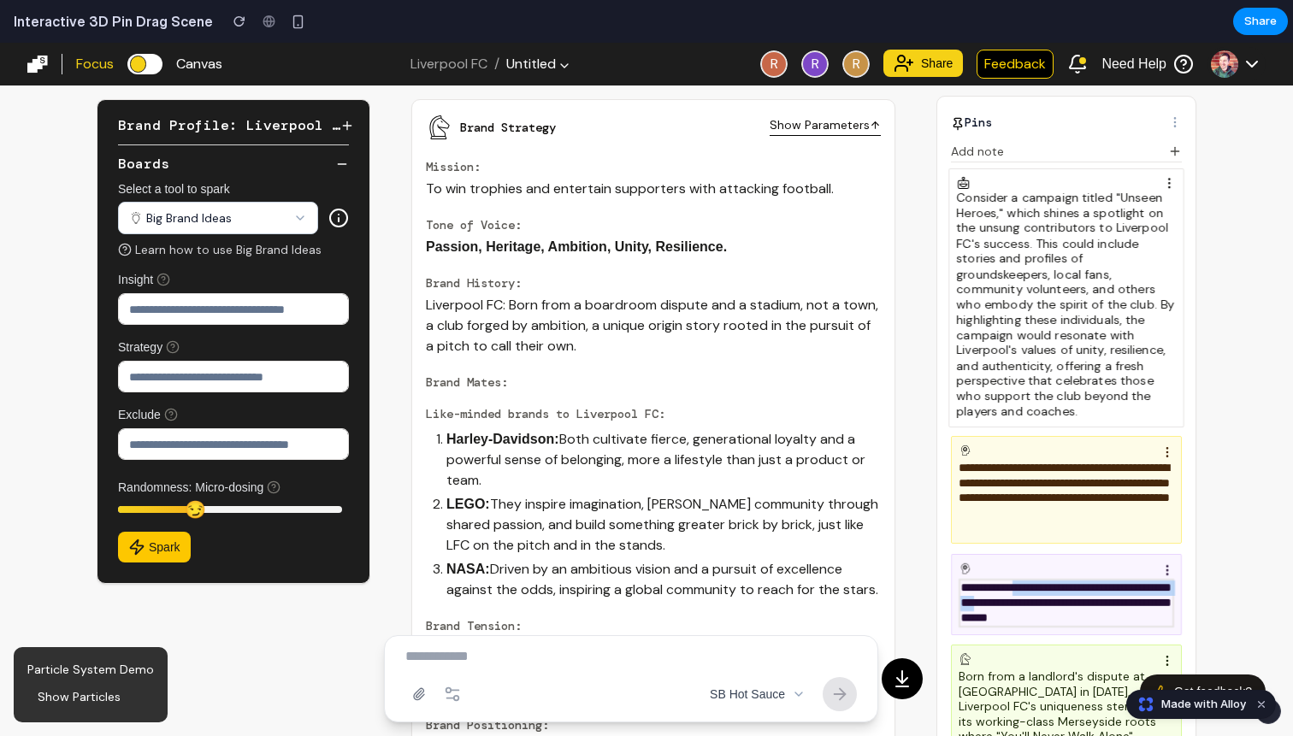
scroll to position [209, 0]
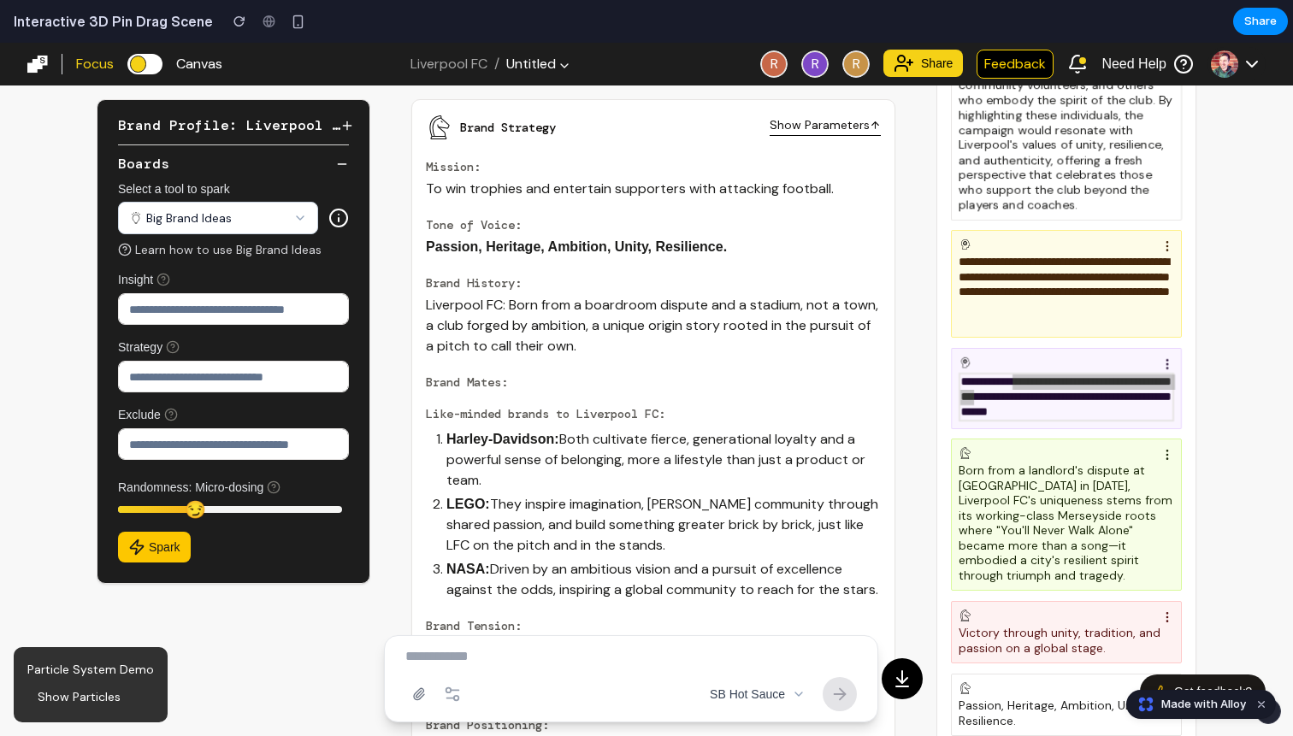
drag, startPoint x: 1069, startPoint y: 296, endPoint x: 504, endPoint y: 399, distance: 574.5
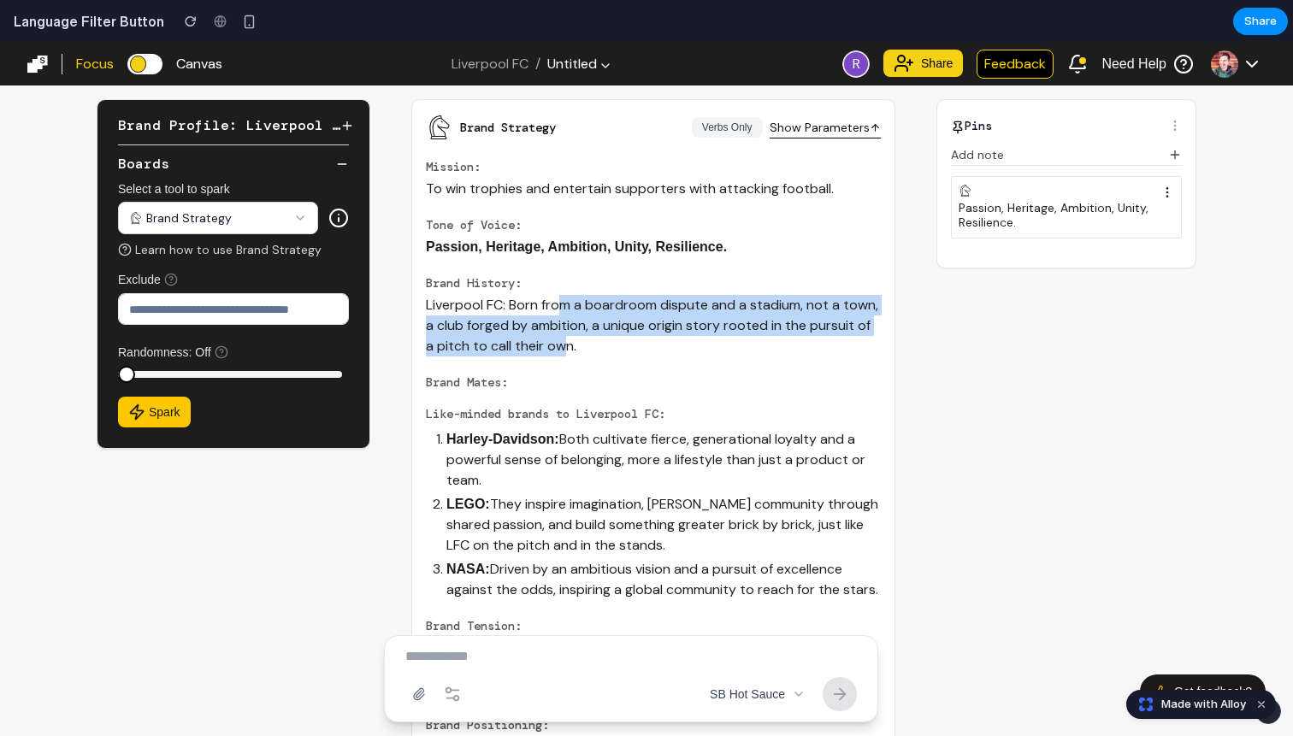
drag, startPoint x: 558, startPoint y: 309, endPoint x: 563, endPoint y: 338, distance: 28.5
click at [563, 338] on p "Liverpool FC: Born from a boardroom dispute and a stadium, not a town, a club f…" at bounding box center [653, 326] width 455 height 62
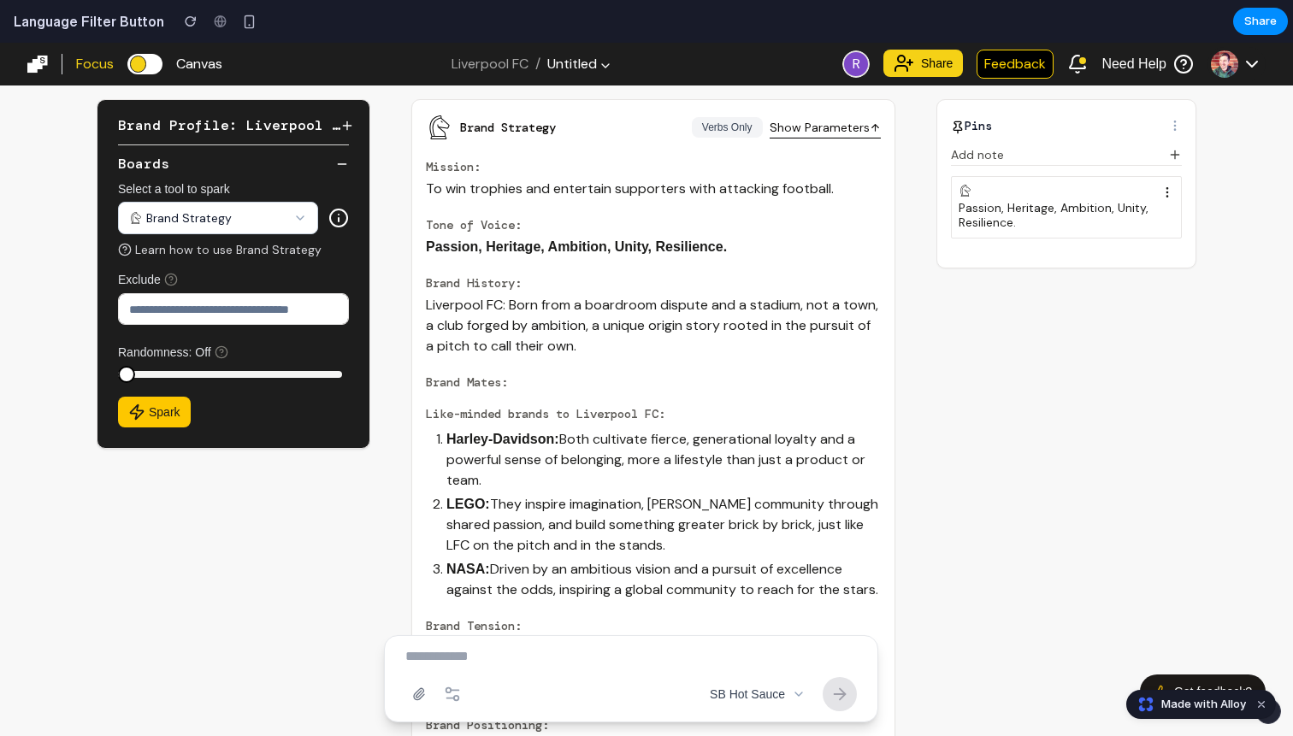
click at [611, 327] on p "Liverpool FC: Born from a boardroom dispute and a stadium, not a town, a club f…" at bounding box center [653, 326] width 455 height 62
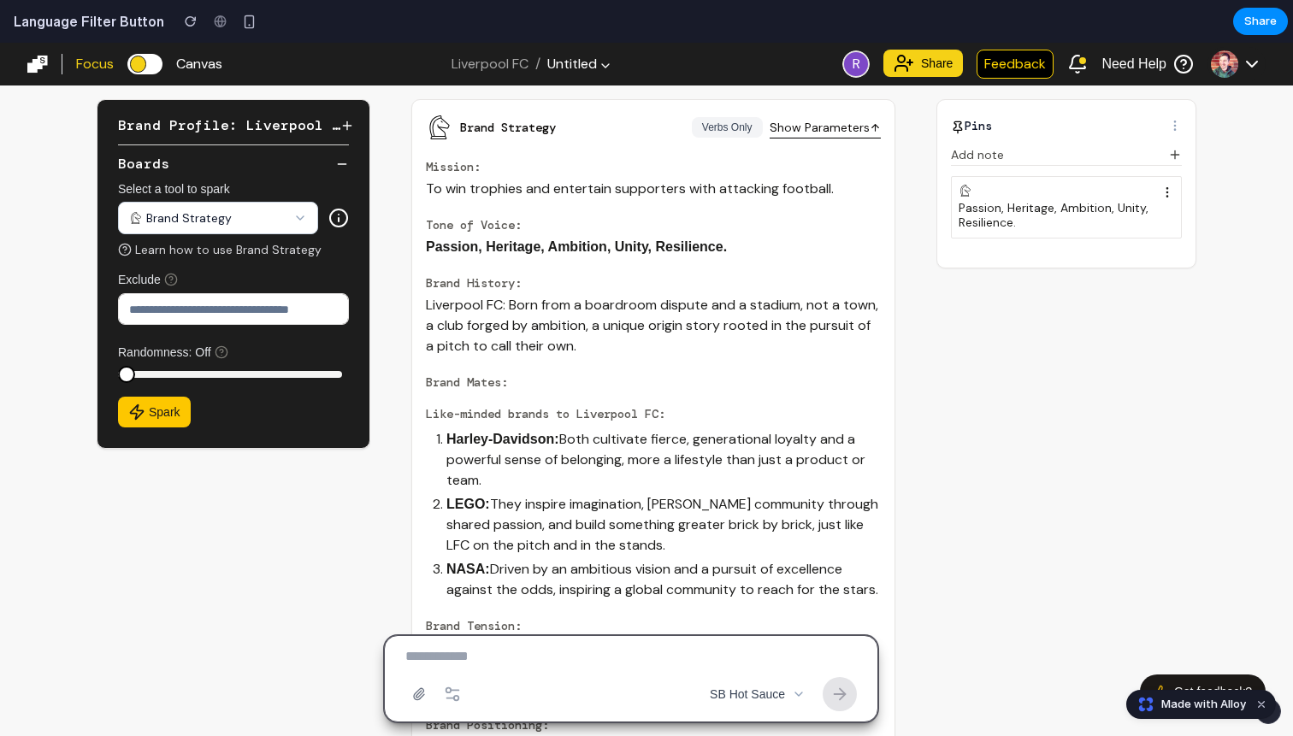
click at [774, 696] on button "SB Hot Sauce" at bounding box center [757, 694] width 116 height 34
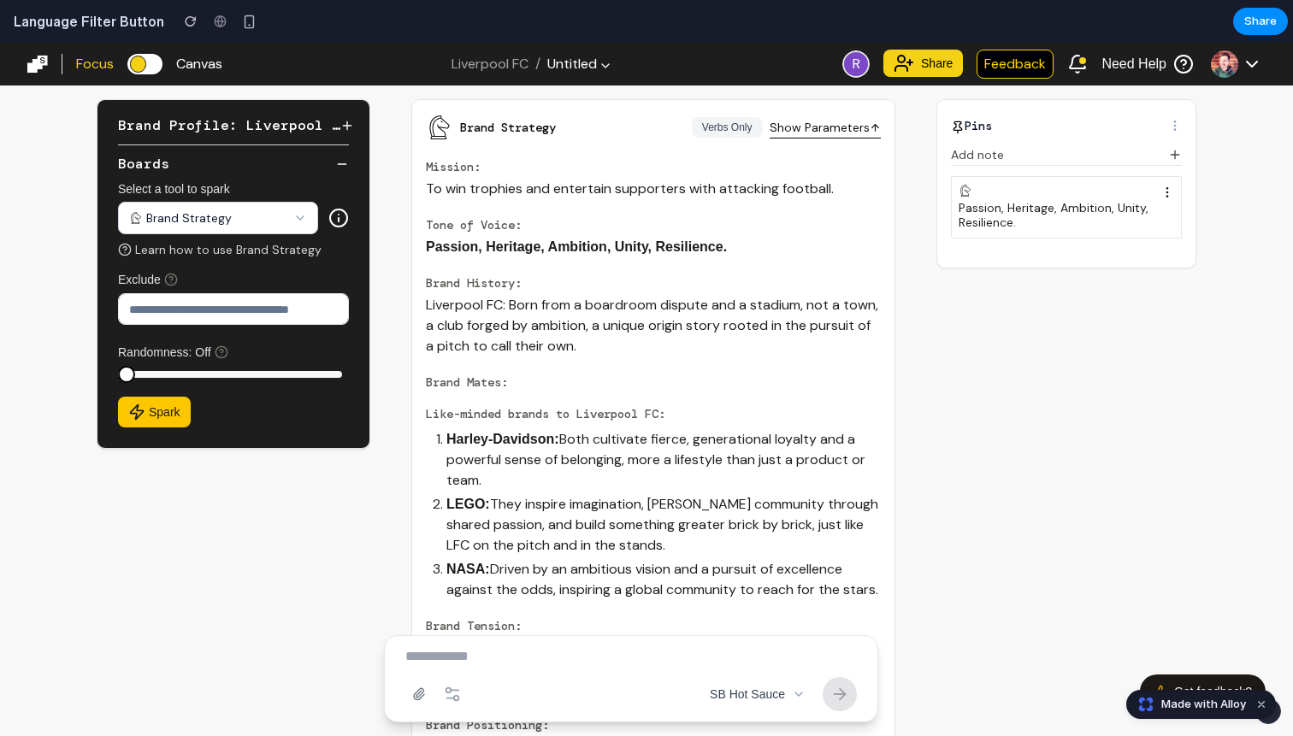
click at [691, 345] on p "Liverpool FC: Born from a boardroom dispute and a stadium, not a town, a club f…" at bounding box center [653, 326] width 455 height 62
click at [721, 119] on button "Verbs Only" at bounding box center [727, 127] width 71 height 21
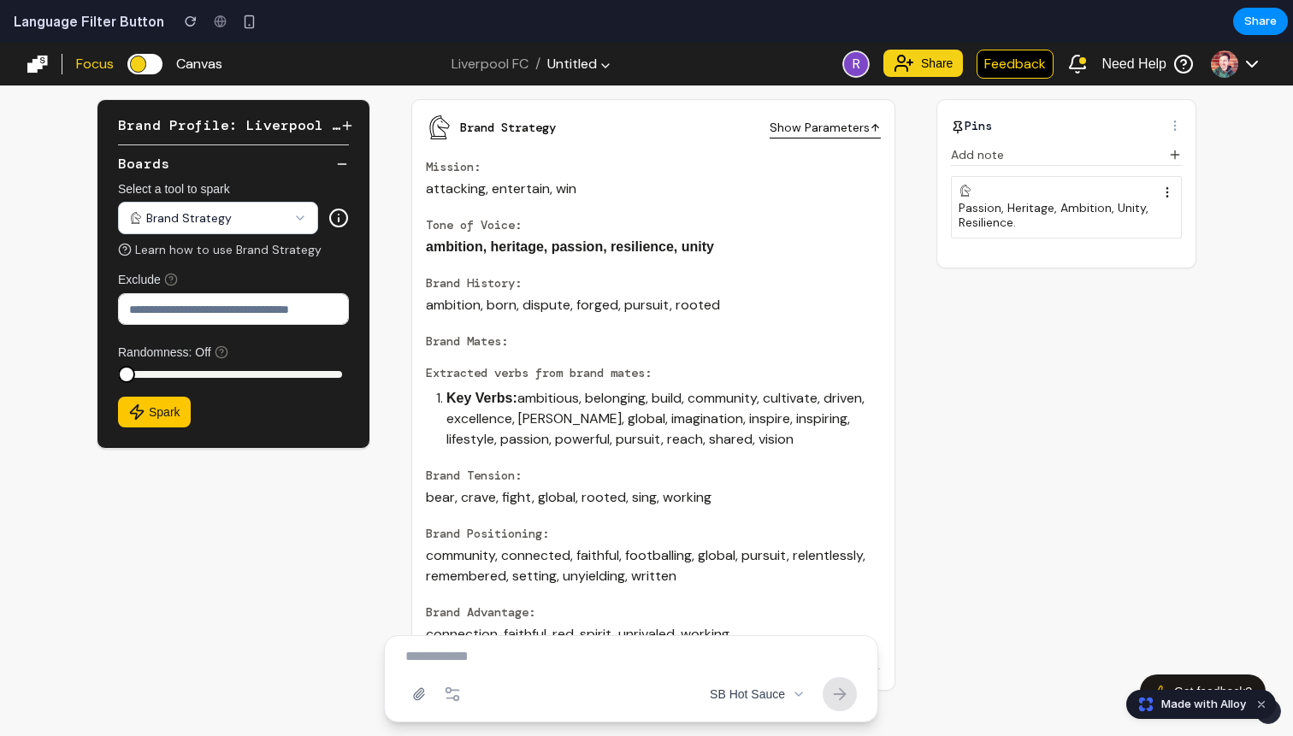
click at [709, 134] on button "Show Full Text" at bounding box center [718, 127] width 87 height 21
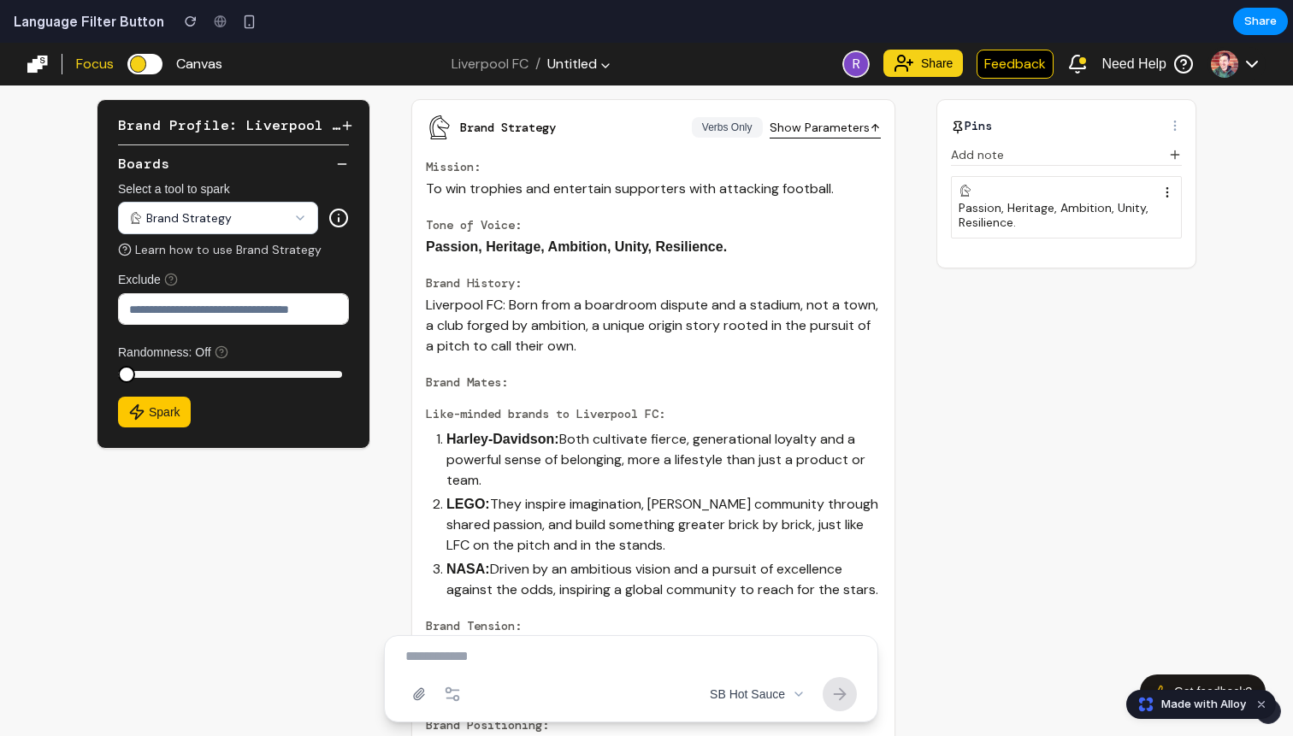
click at [713, 133] on button "Verbs Only" at bounding box center [727, 127] width 71 height 21
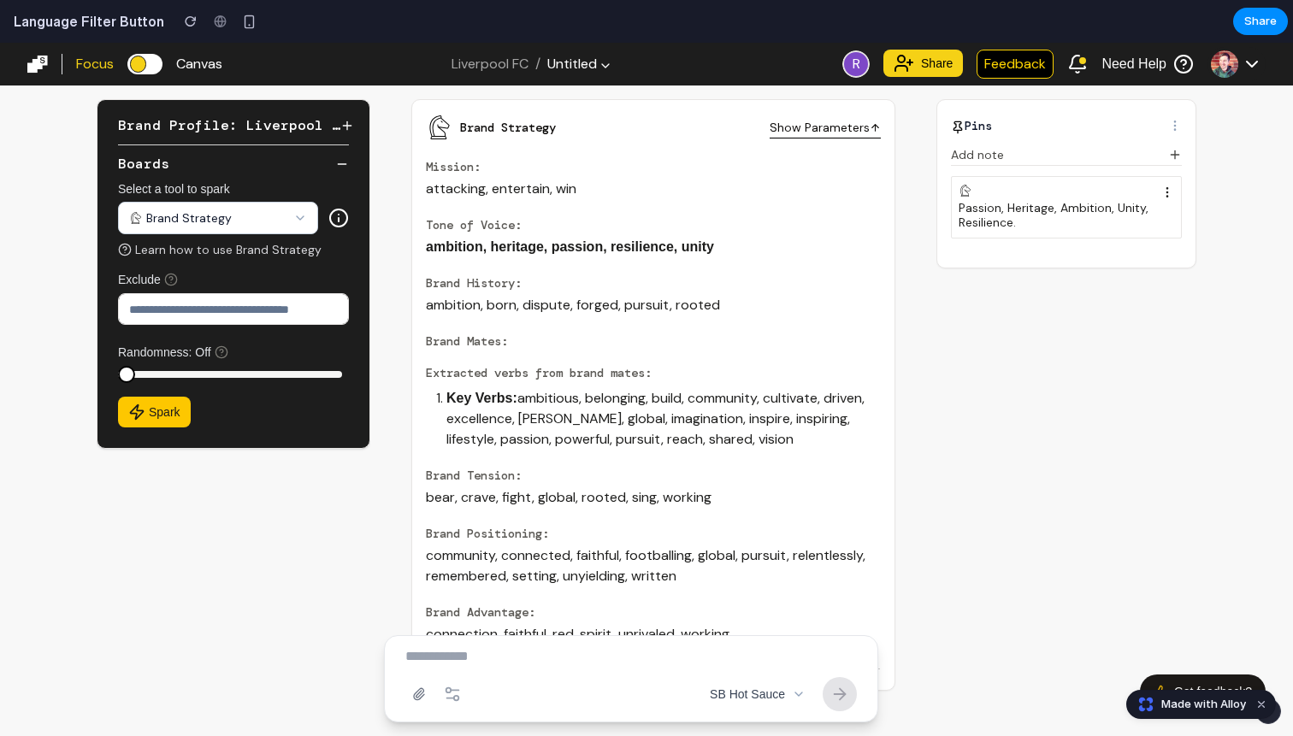
click at [713, 130] on button "Show Full Text" at bounding box center [718, 127] width 87 height 21
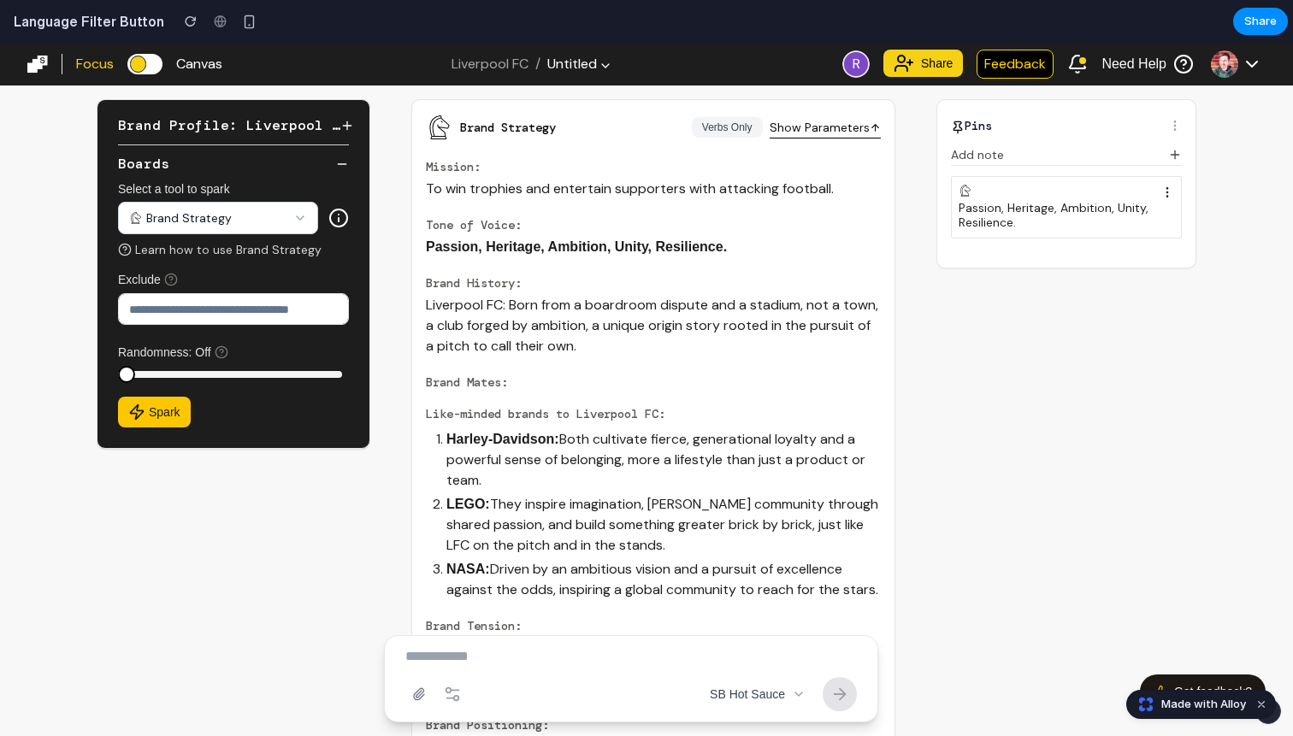
click at [713, 130] on button "Verbs Only" at bounding box center [727, 127] width 71 height 21
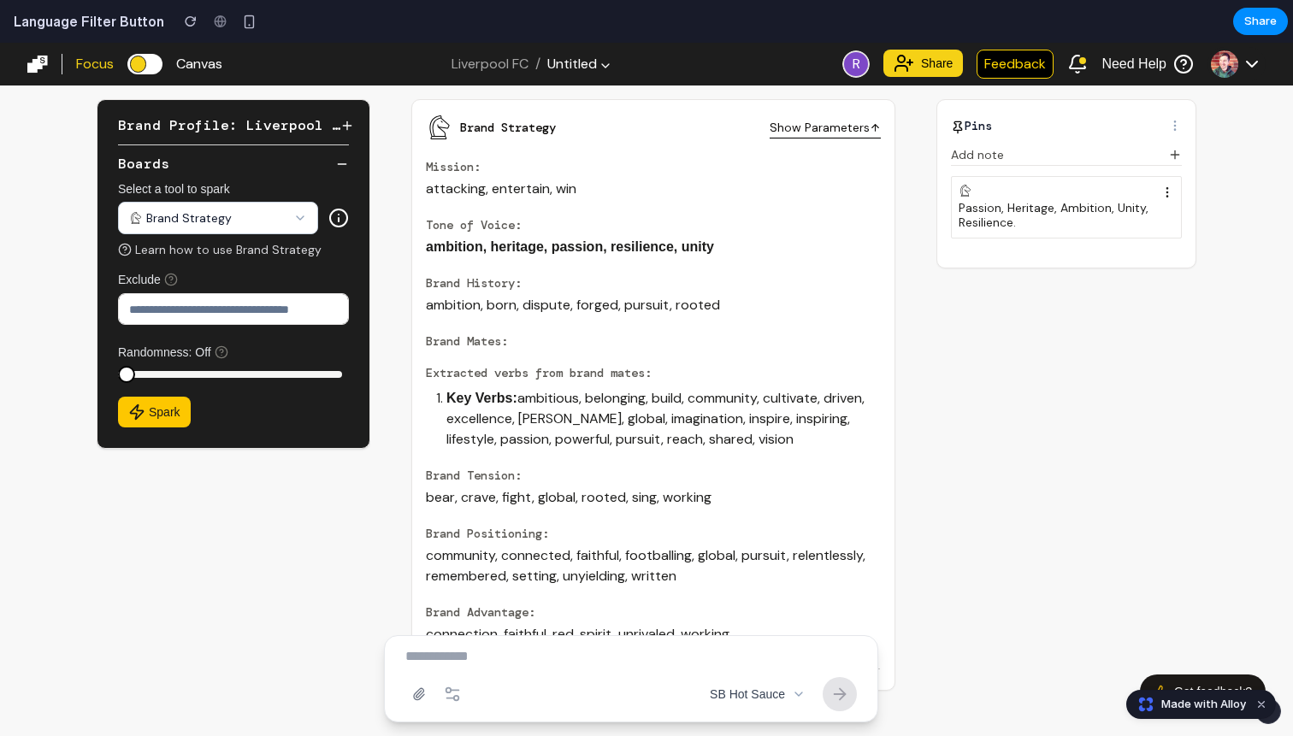
click at [713, 130] on button "Show Full Text" at bounding box center [718, 127] width 87 height 21
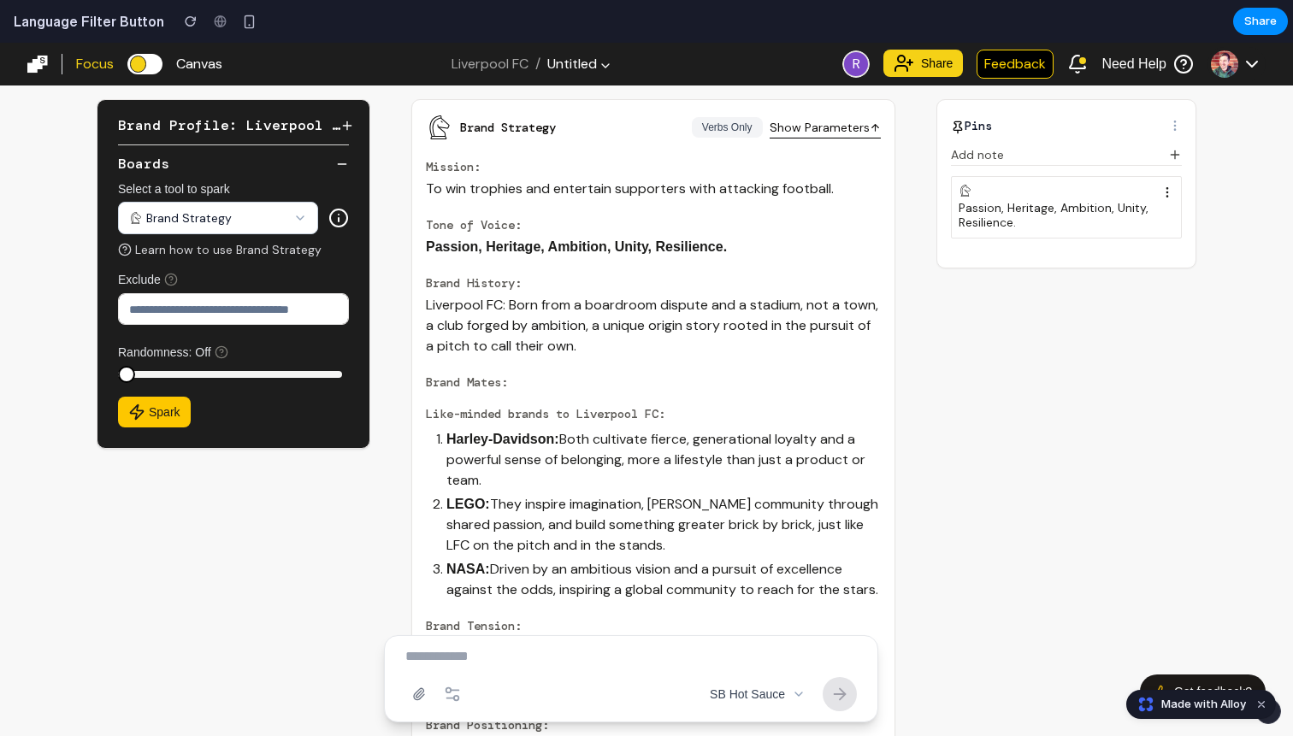
click at [713, 130] on button "Verbs Only" at bounding box center [727, 127] width 71 height 21
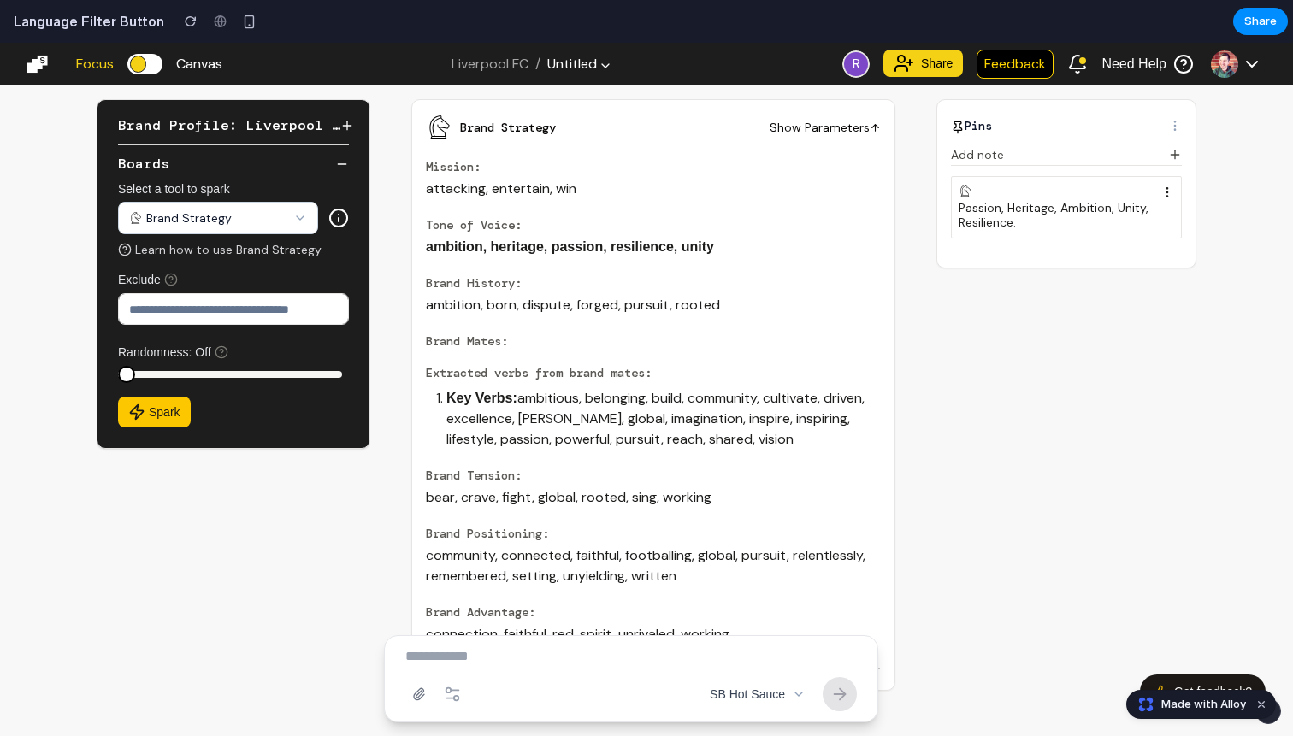
click at [713, 130] on button "Show Full Text" at bounding box center [718, 127] width 87 height 21
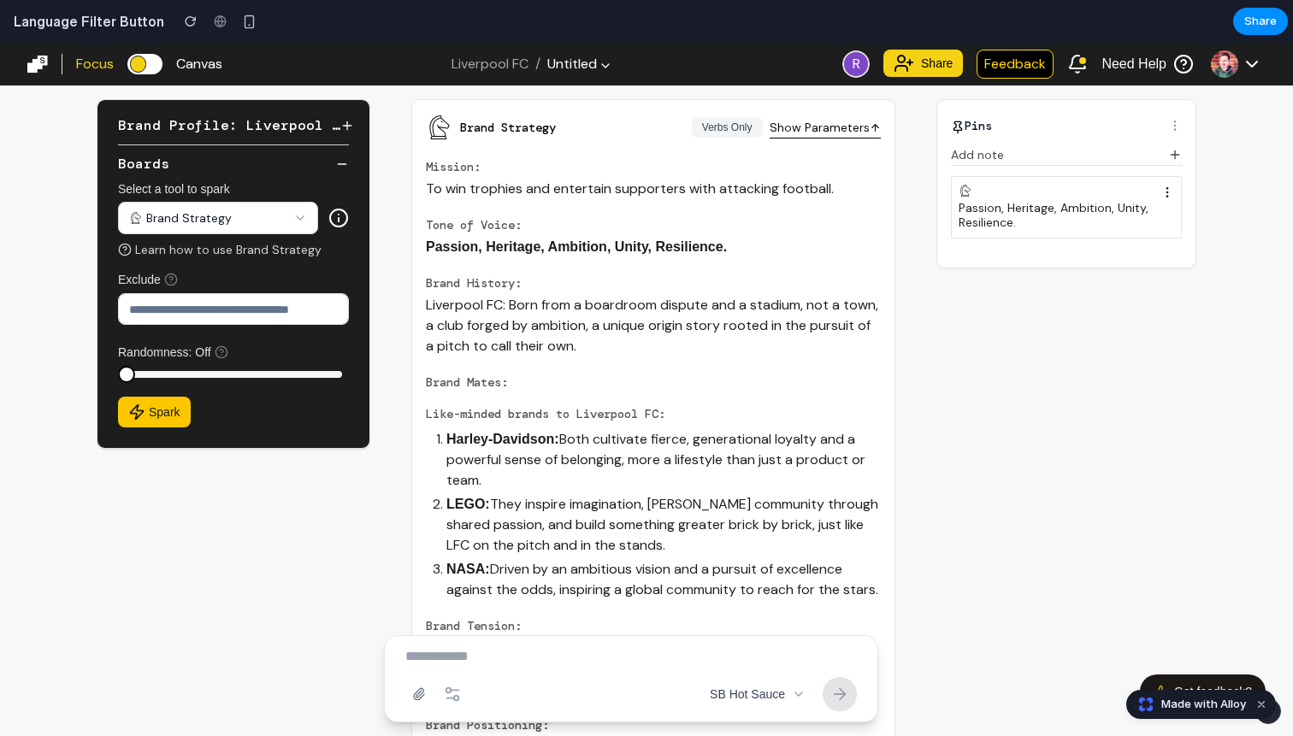
click at [713, 130] on button "Verbs Only" at bounding box center [727, 127] width 71 height 21
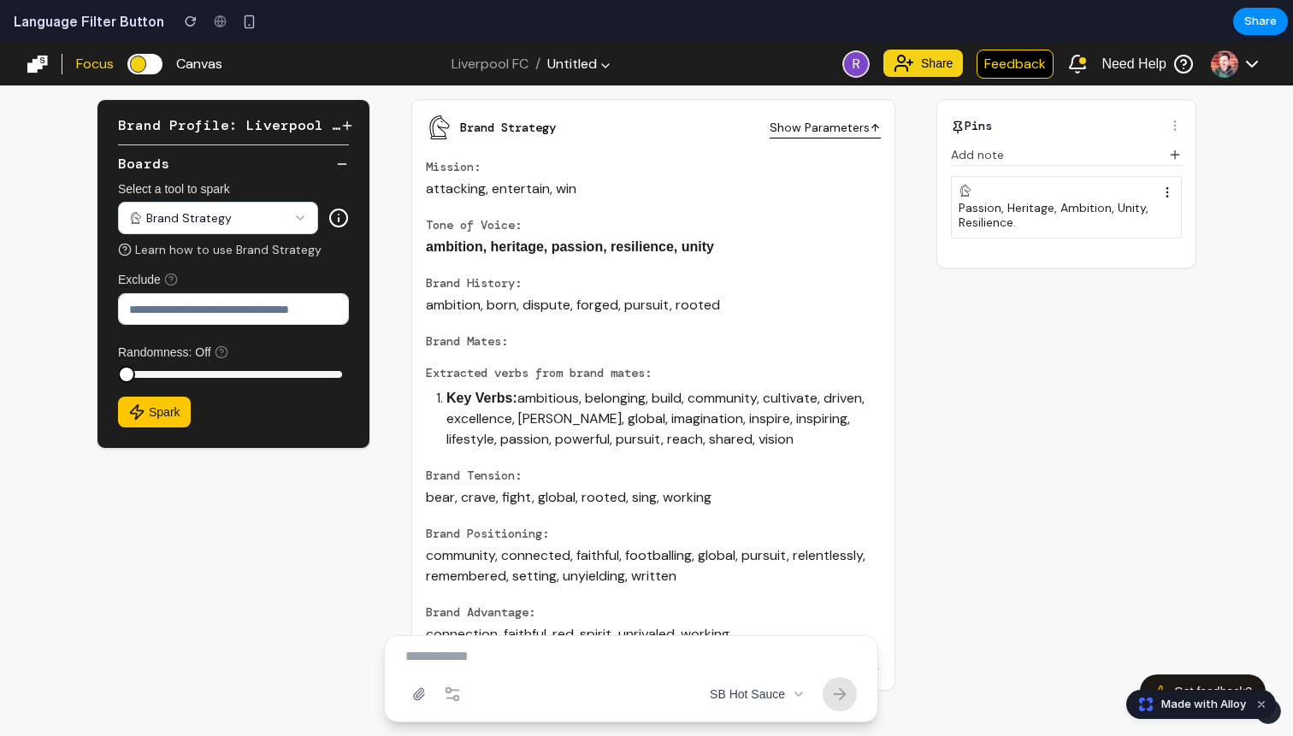
click at [713, 130] on button "Show Full Text" at bounding box center [718, 127] width 87 height 21
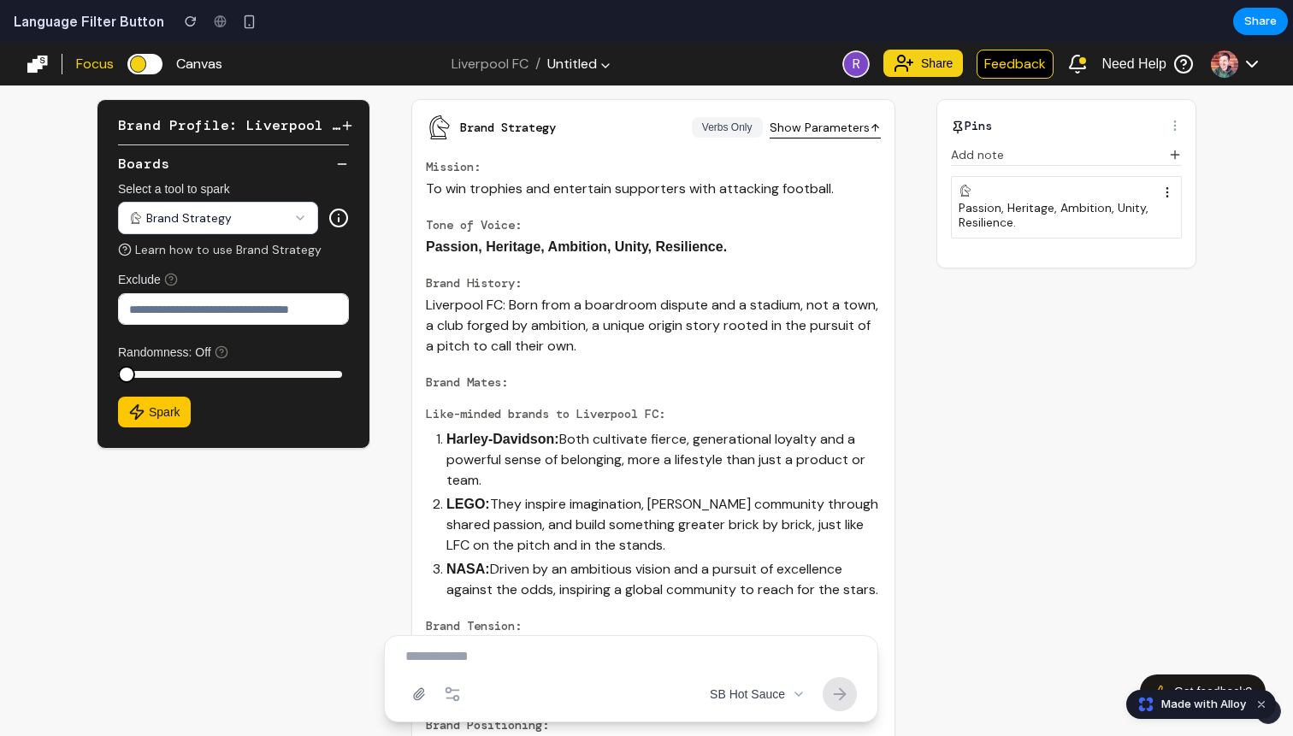
click at [713, 130] on button "Verbs Only" at bounding box center [727, 127] width 71 height 21
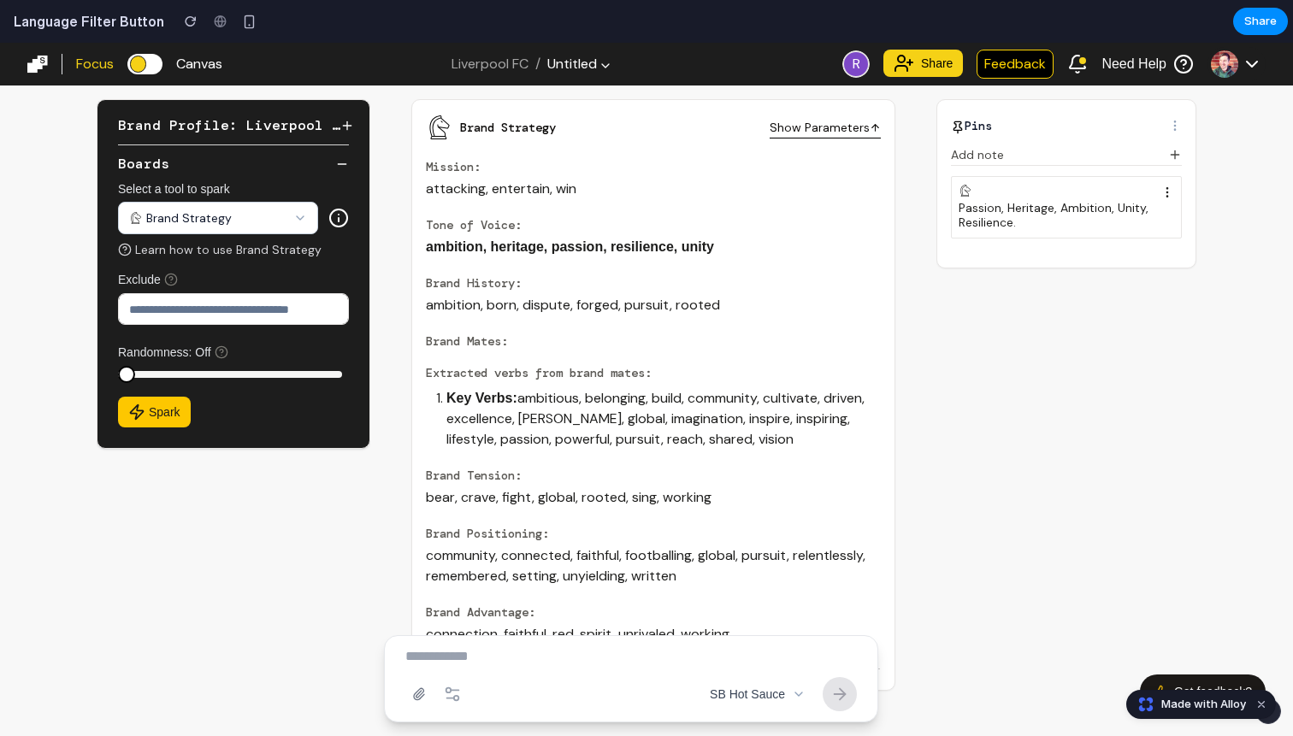
click at [713, 130] on button "Show Full Text" at bounding box center [718, 127] width 87 height 21
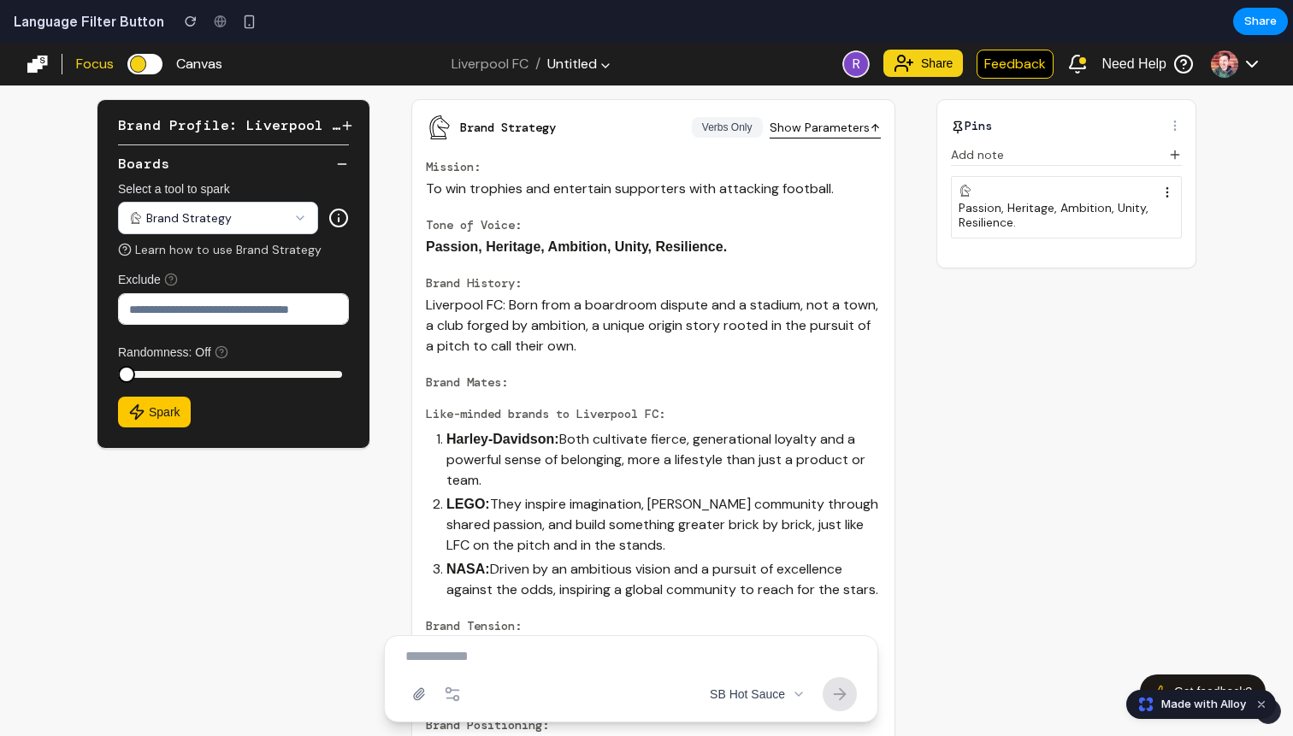
click at [713, 130] on button "Verbs Only" at bounding box center [727, 127] width 71 height 21
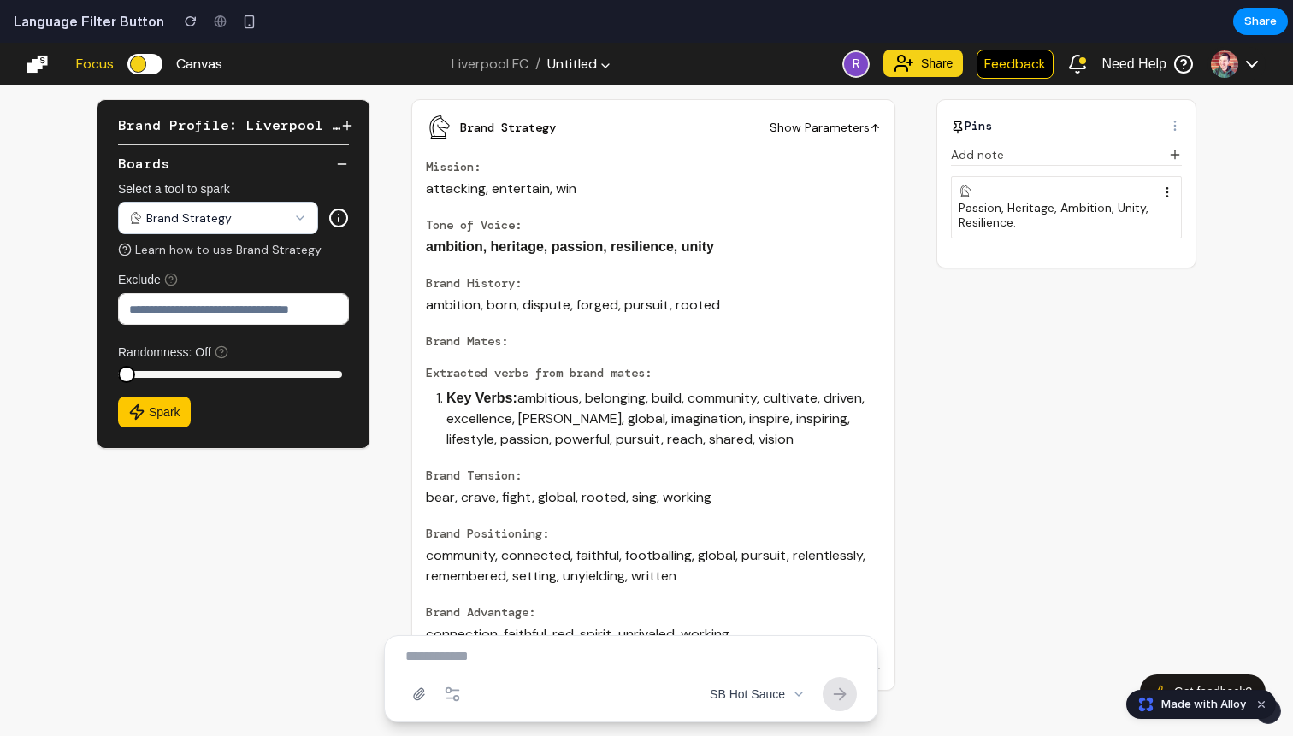
click at [713, 130] on button "Show Full Text" at bounding box center [718, 127] width 87 height 21
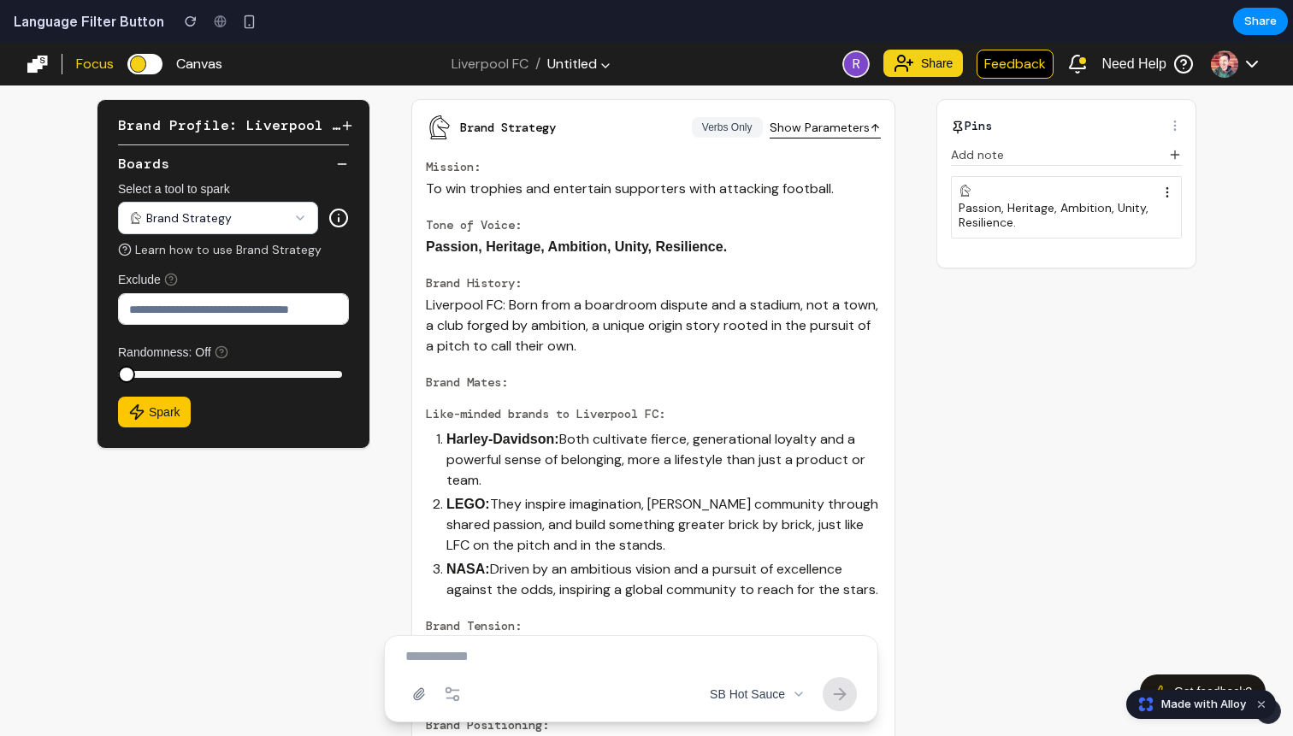
click at [713, 130] on button "Verbs Only" at bounding box center [727, 127] width 71 height 21
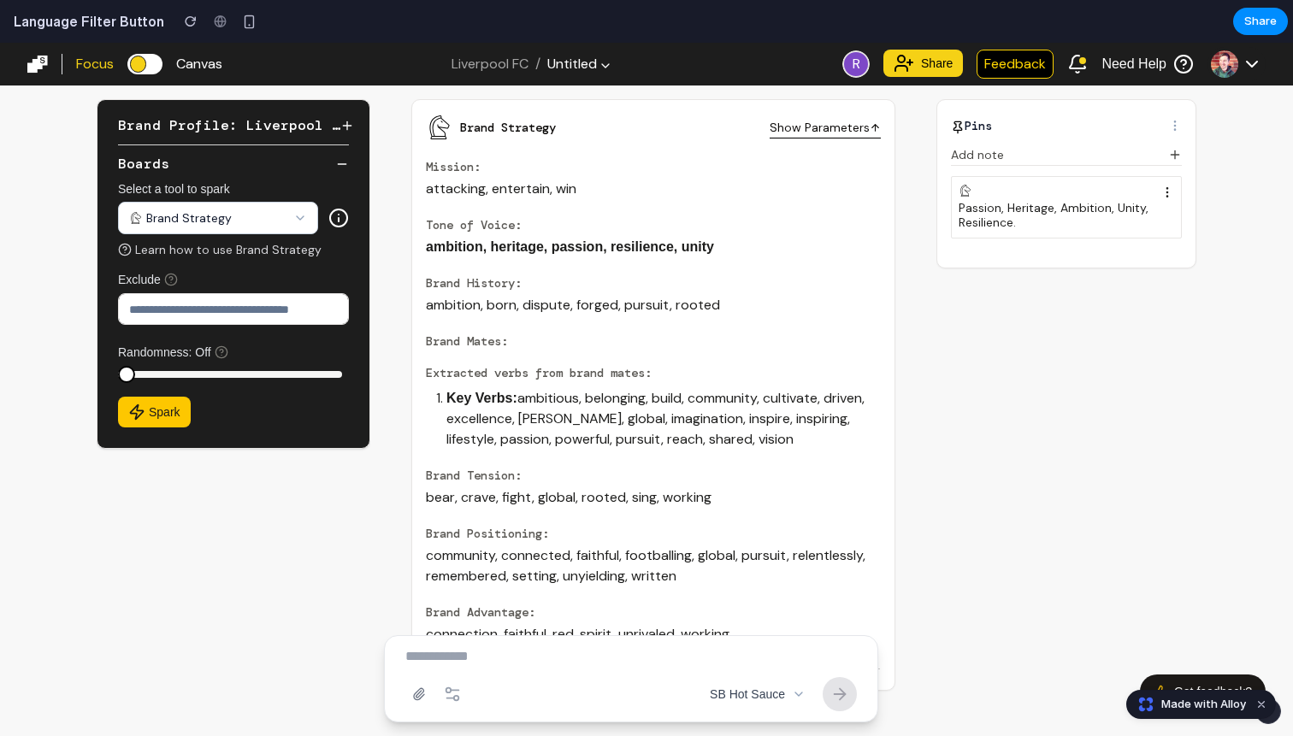
click at [713, 130] on button "Show Full Text" at bounding box center [718, 127] width 87 height 21
